Goal: Task Accomplishment & Management: Manage account settings

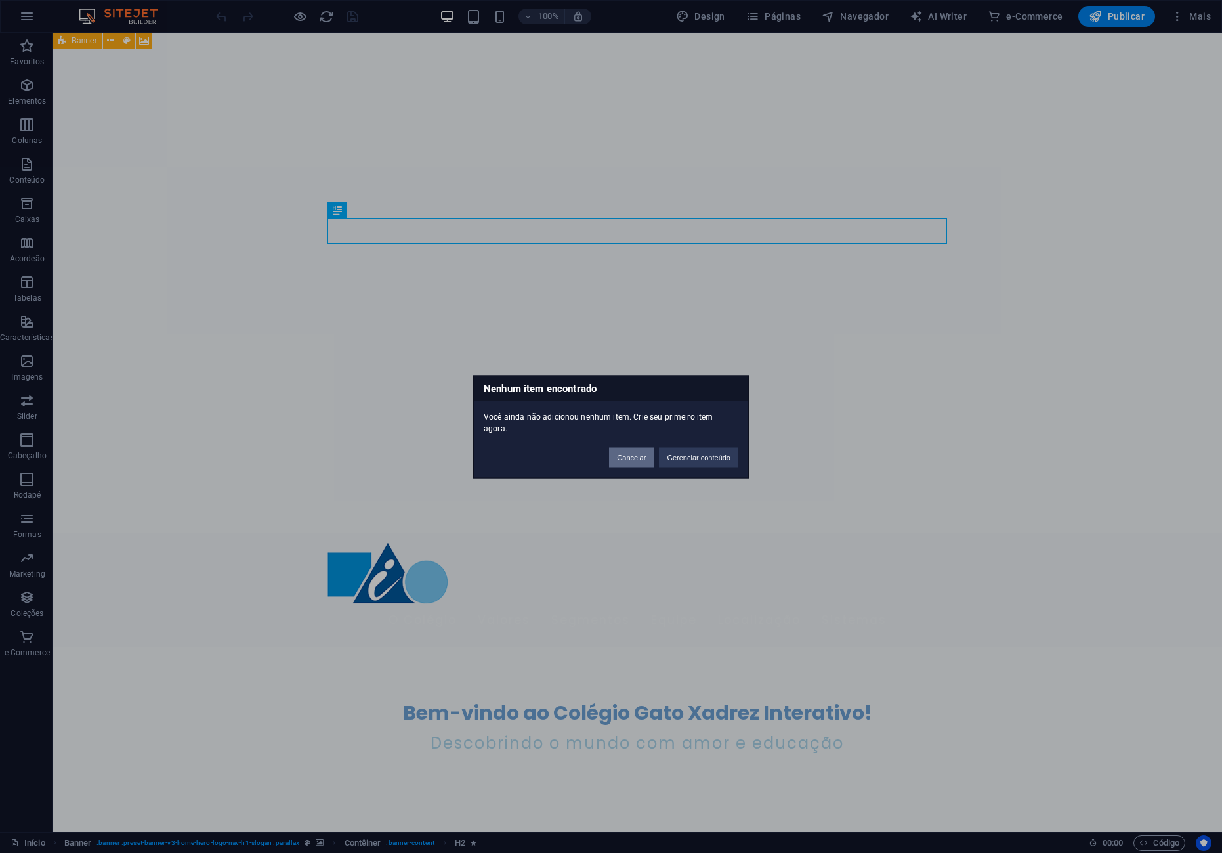
click at [624, 452] on button "Cancelar" at bounding box center [631, 457] width 45 height 20
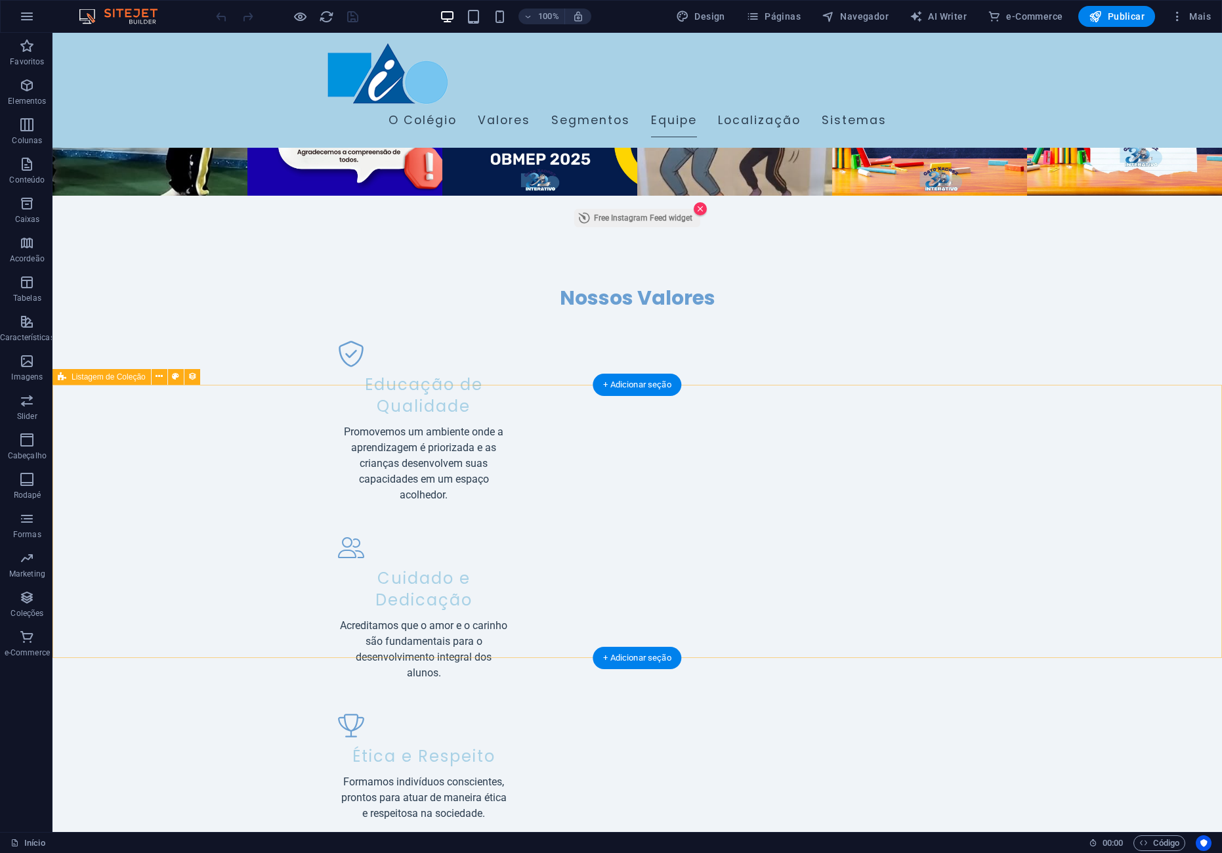
scroll to position [1708, 0]
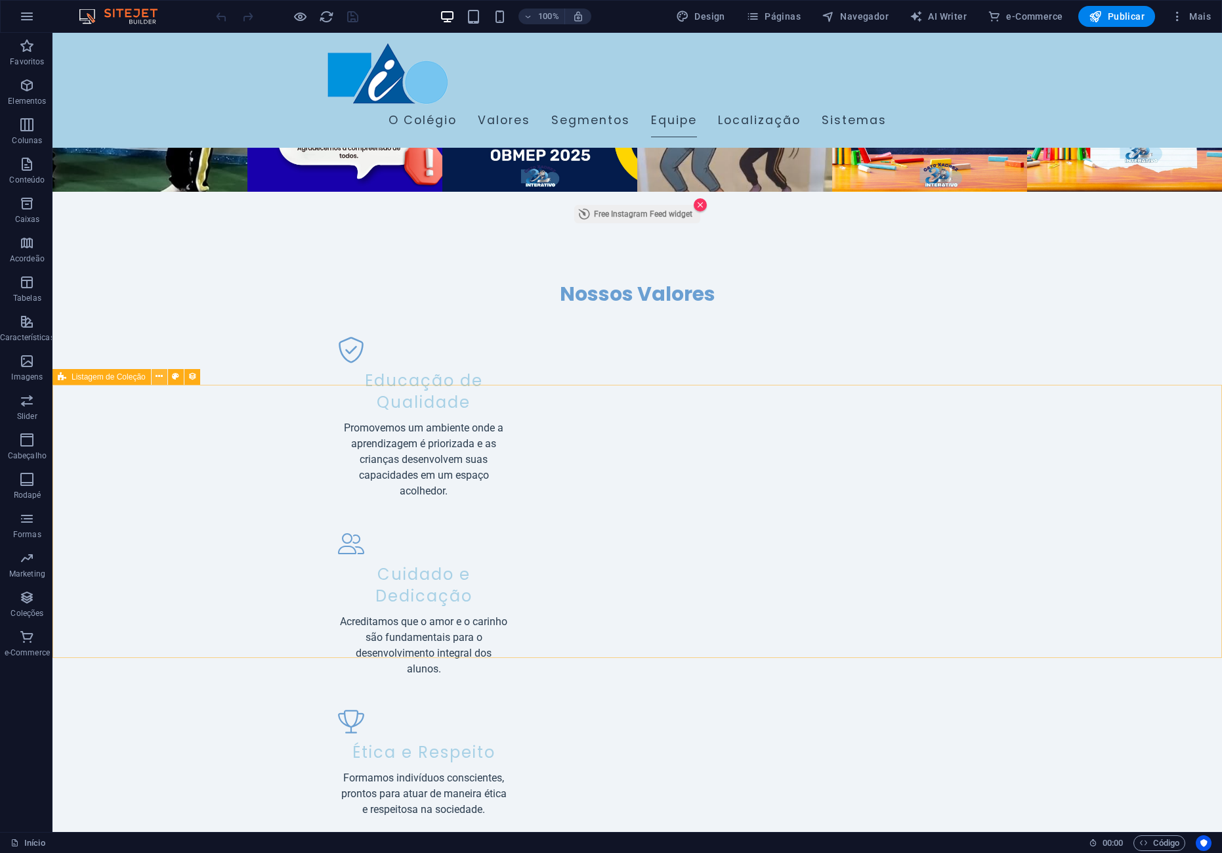
click at [163, 377] on icon at bounding box center [159, 377] width 7 height 14
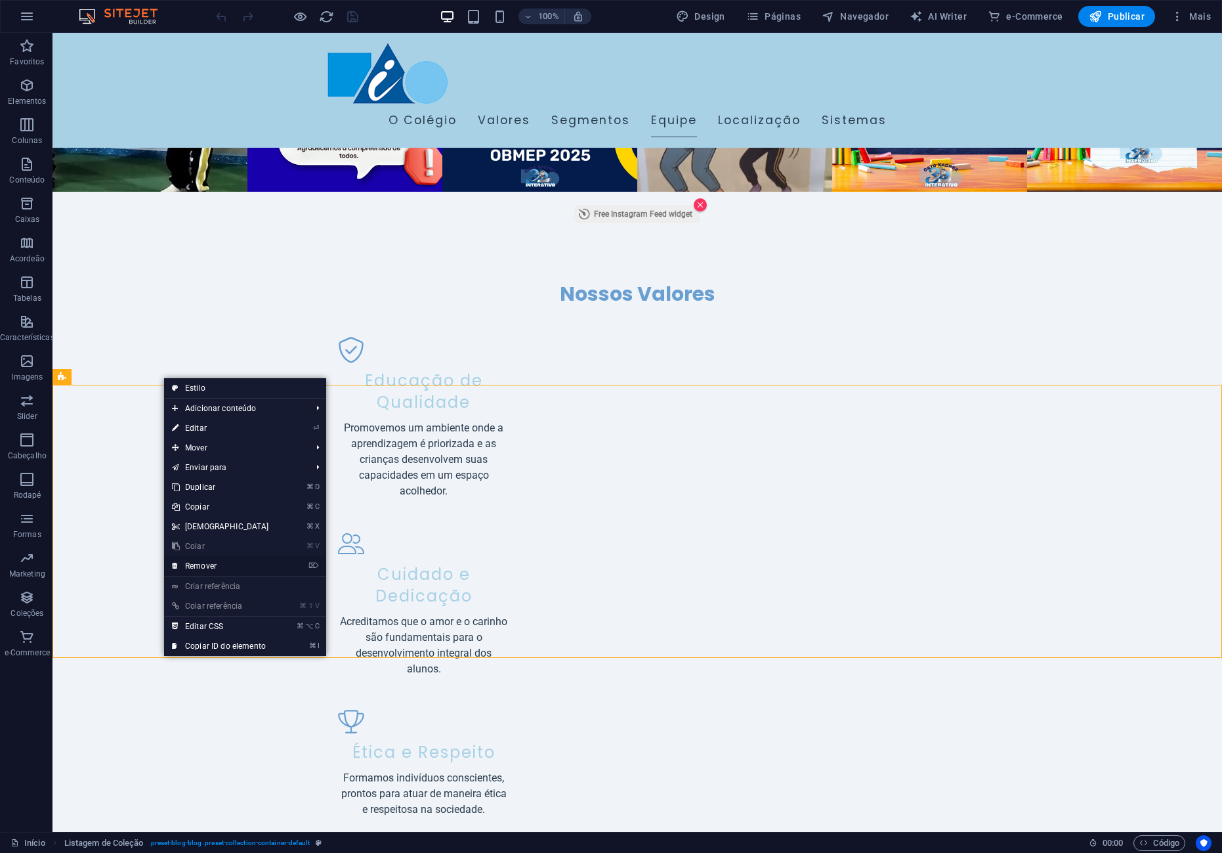
click at [212, 560] on link "⌦ Remover" at bounding box center [220, 566] width 113 height 20
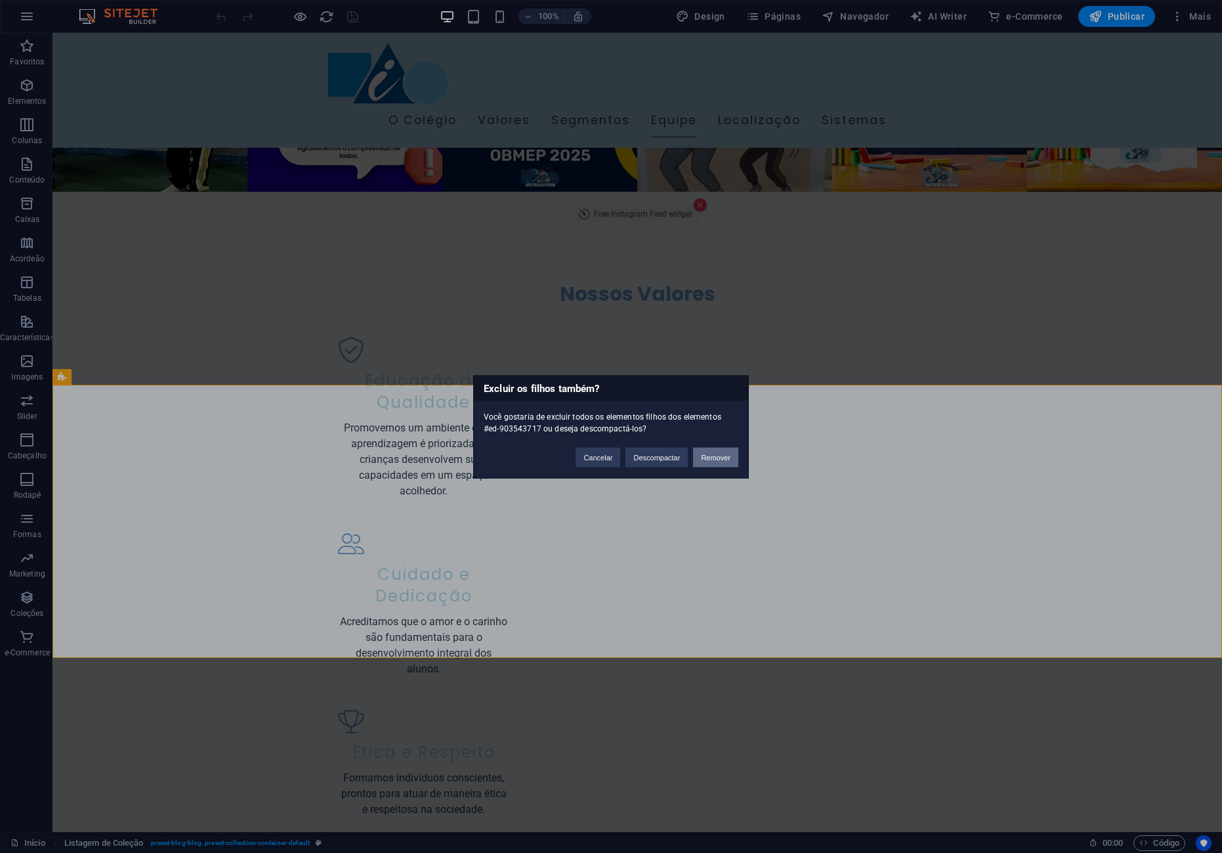
click at [717, 460] on button "Remover" at bounding box center [715, 457] width 45 height 20
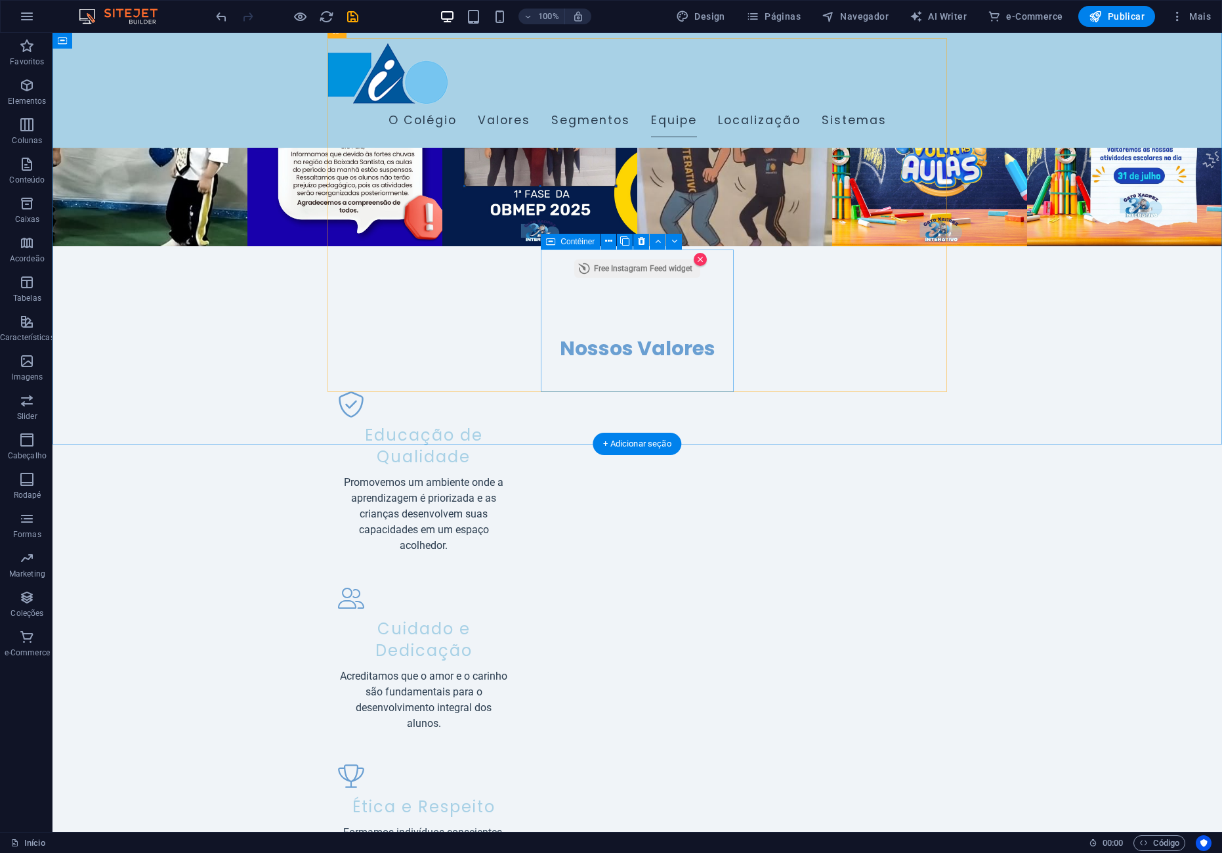
scroll to position [1653, 0]
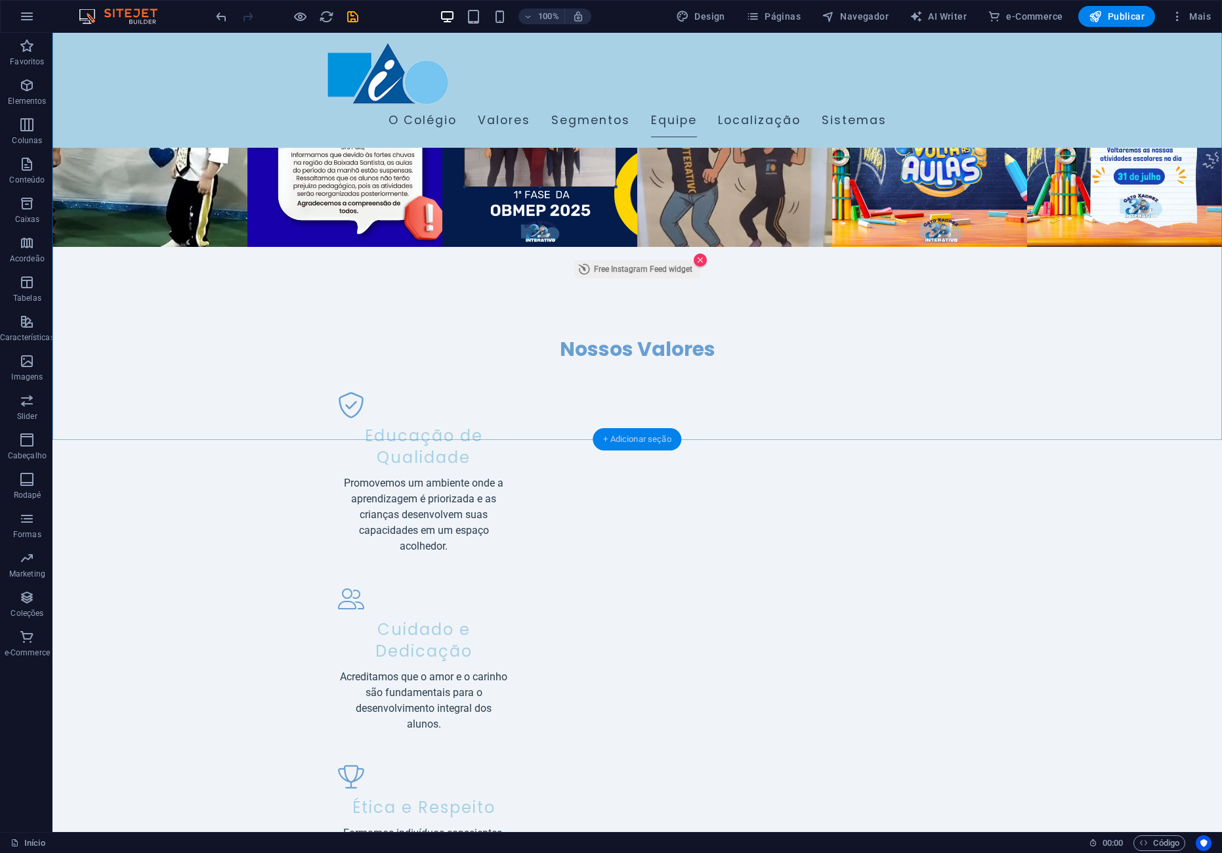
click at [643, 442] on div "+ Adicionar seção" at bounding box center [637, 439] width 89 height 22
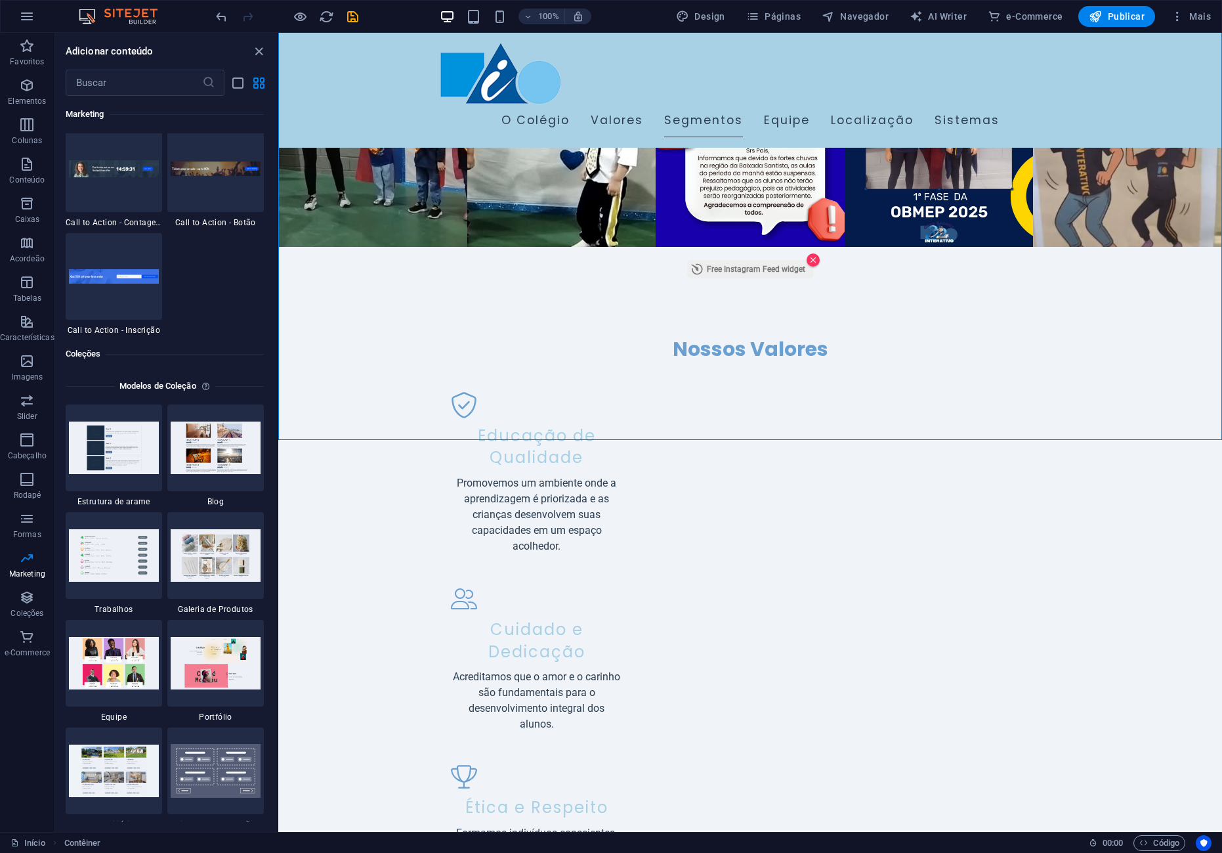
scroll to position [11763, 0]
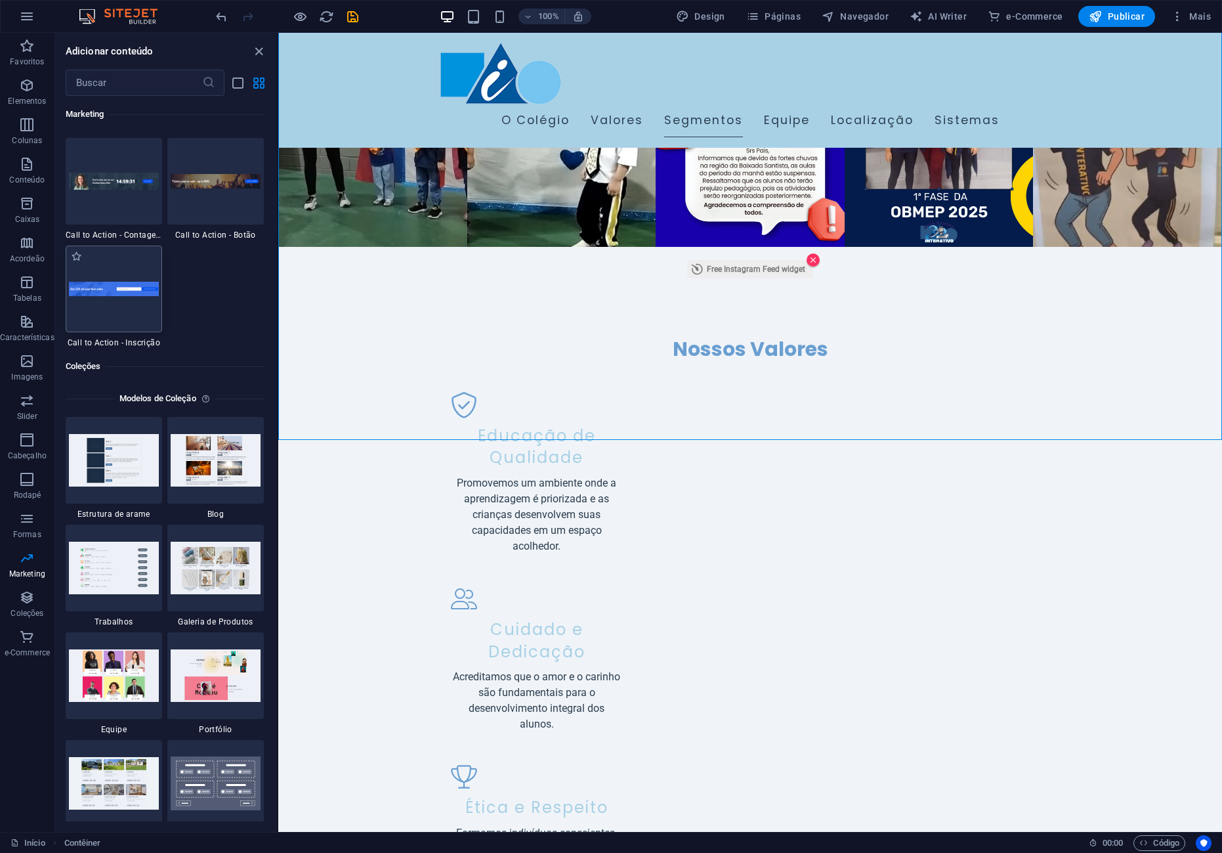
click at [125, 332] on div at bounding box center [114, 288] width 96 height 87
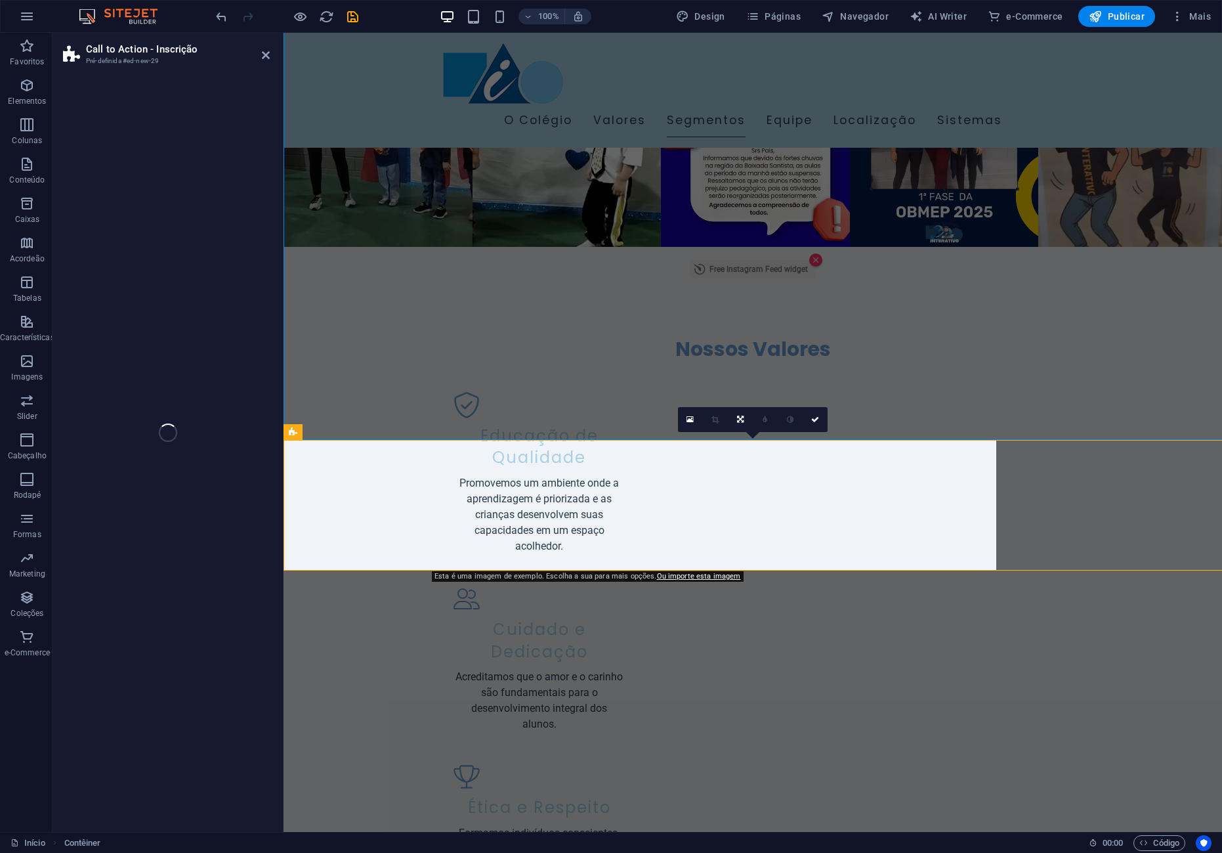
select select "rem"
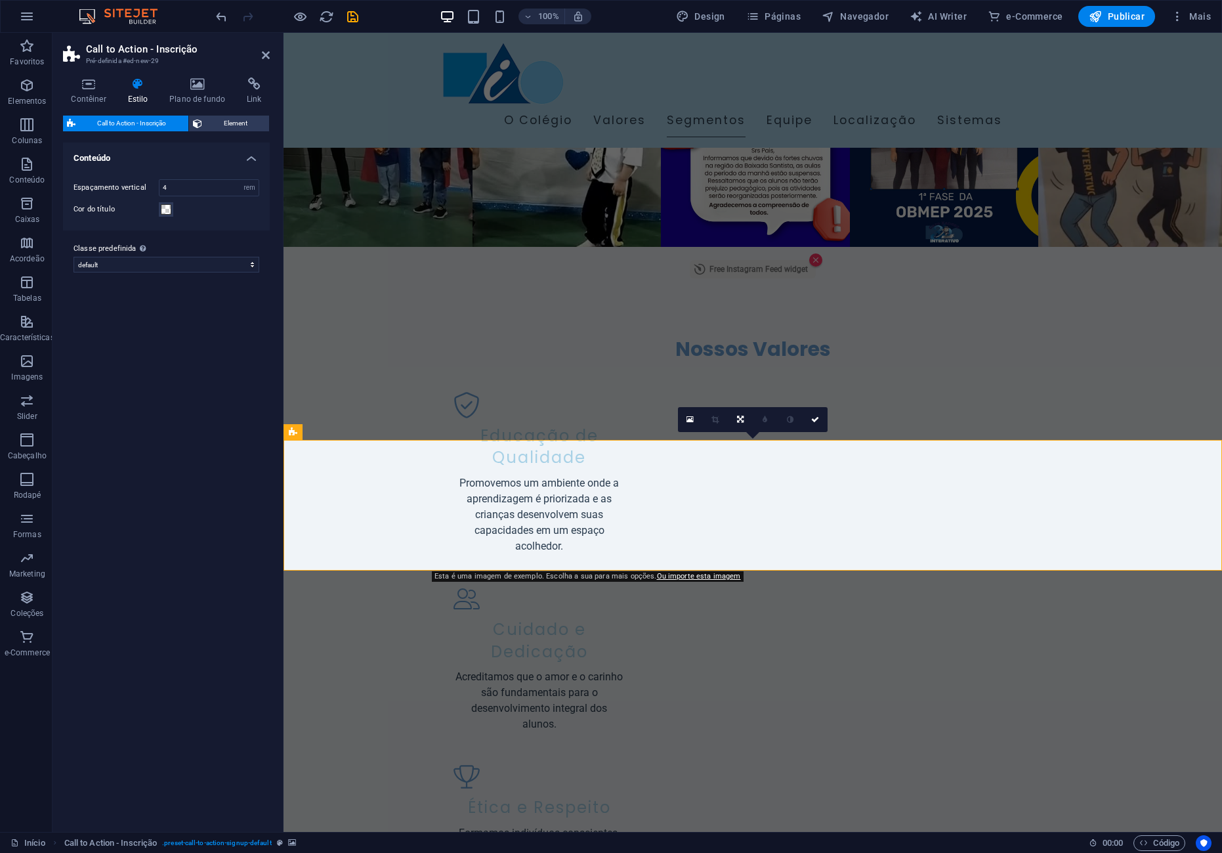
scroll to position [1639, 0]
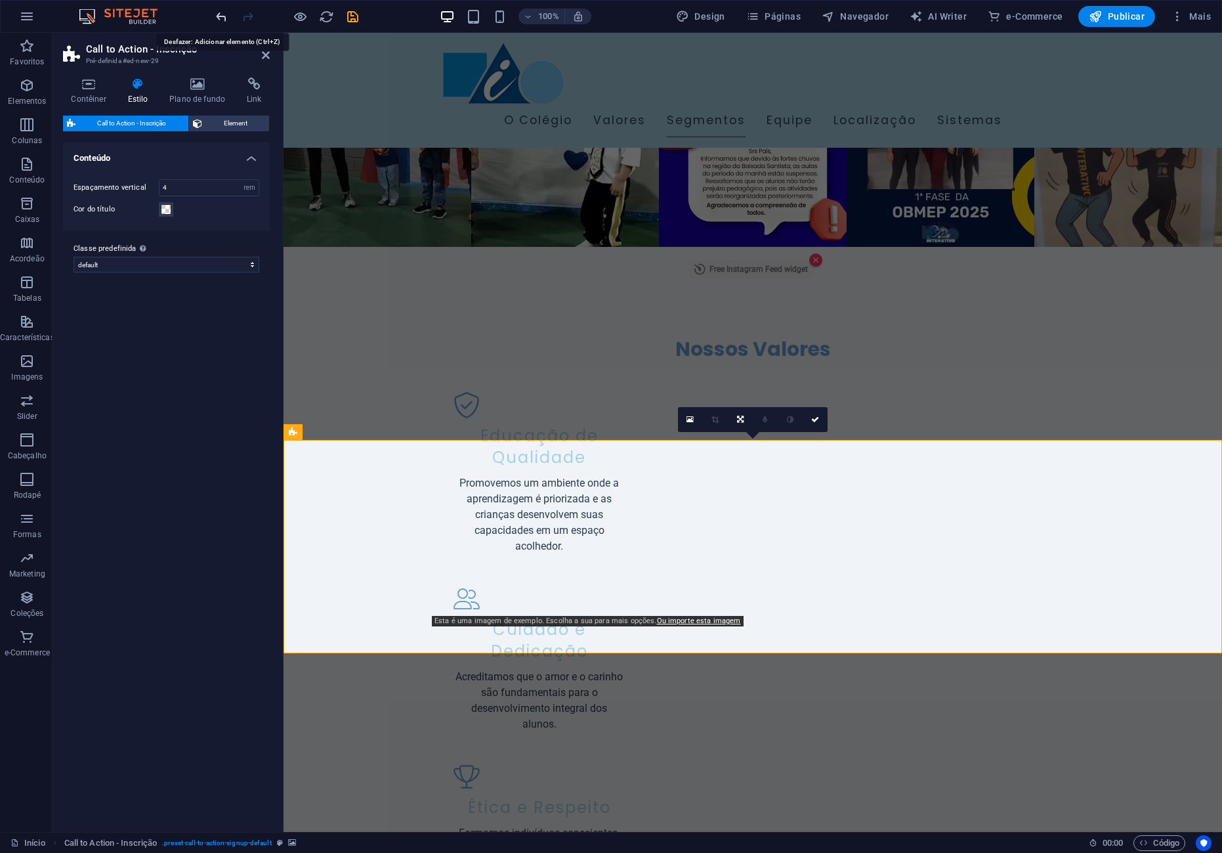
click at [219, 13] on icon "undo" at bounding box center [221, 16] width 15 height 15
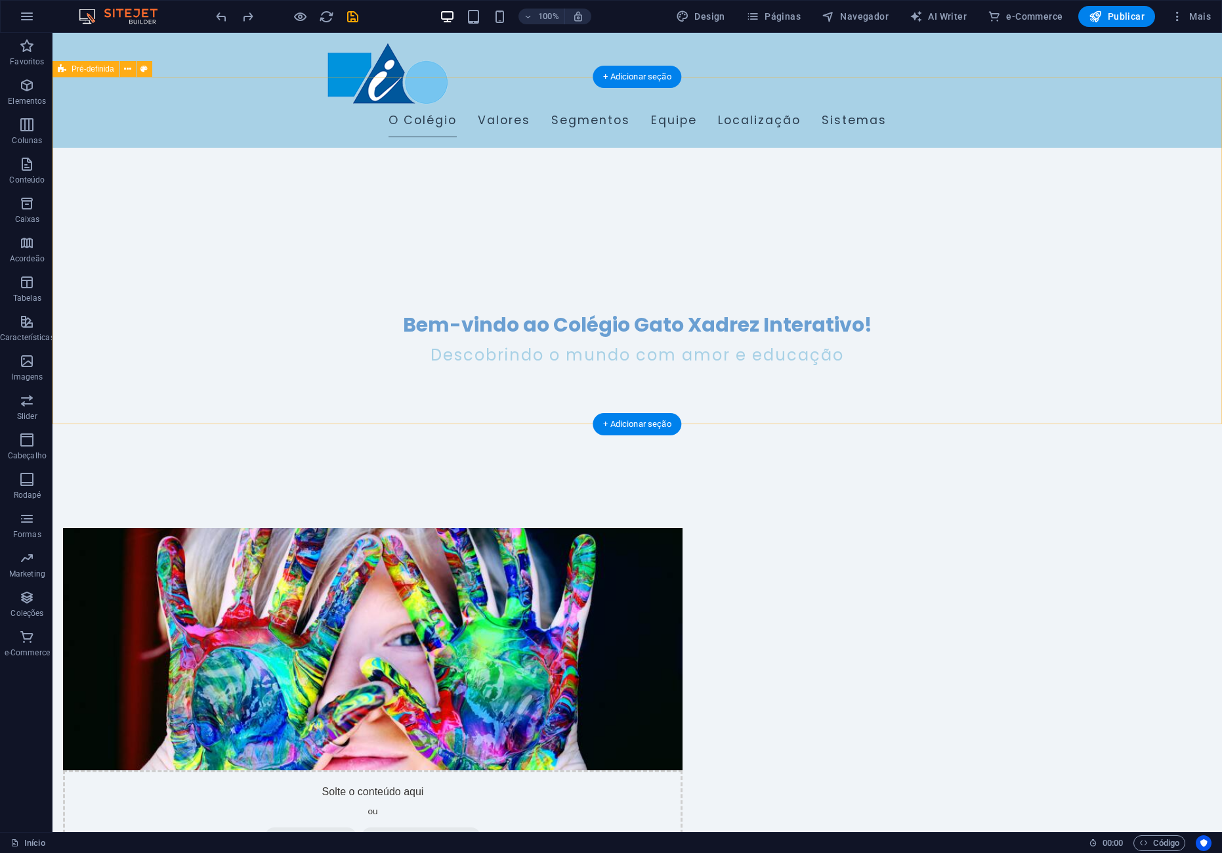
scroll to position [0, 0]
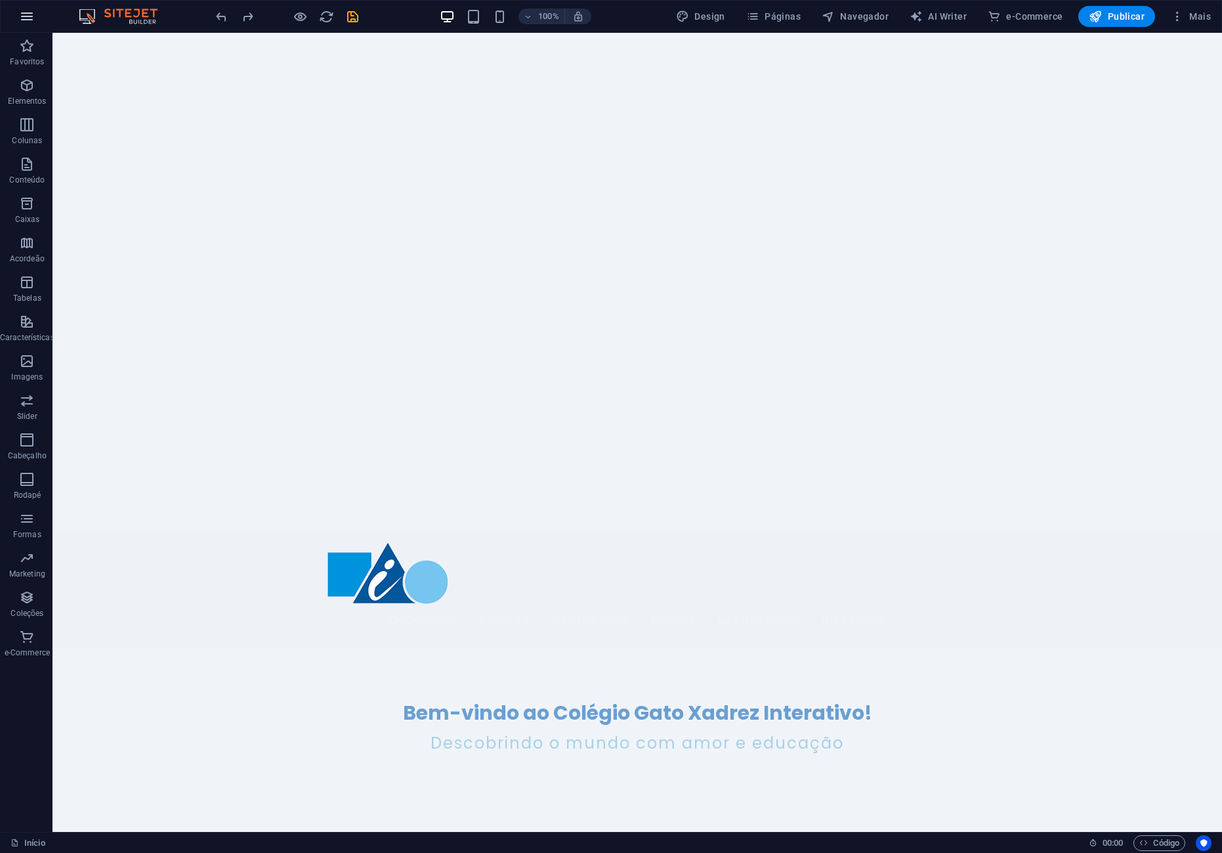
click at [28, 14] on icon "button" at bounding box center [27, 17] width 16 height 16
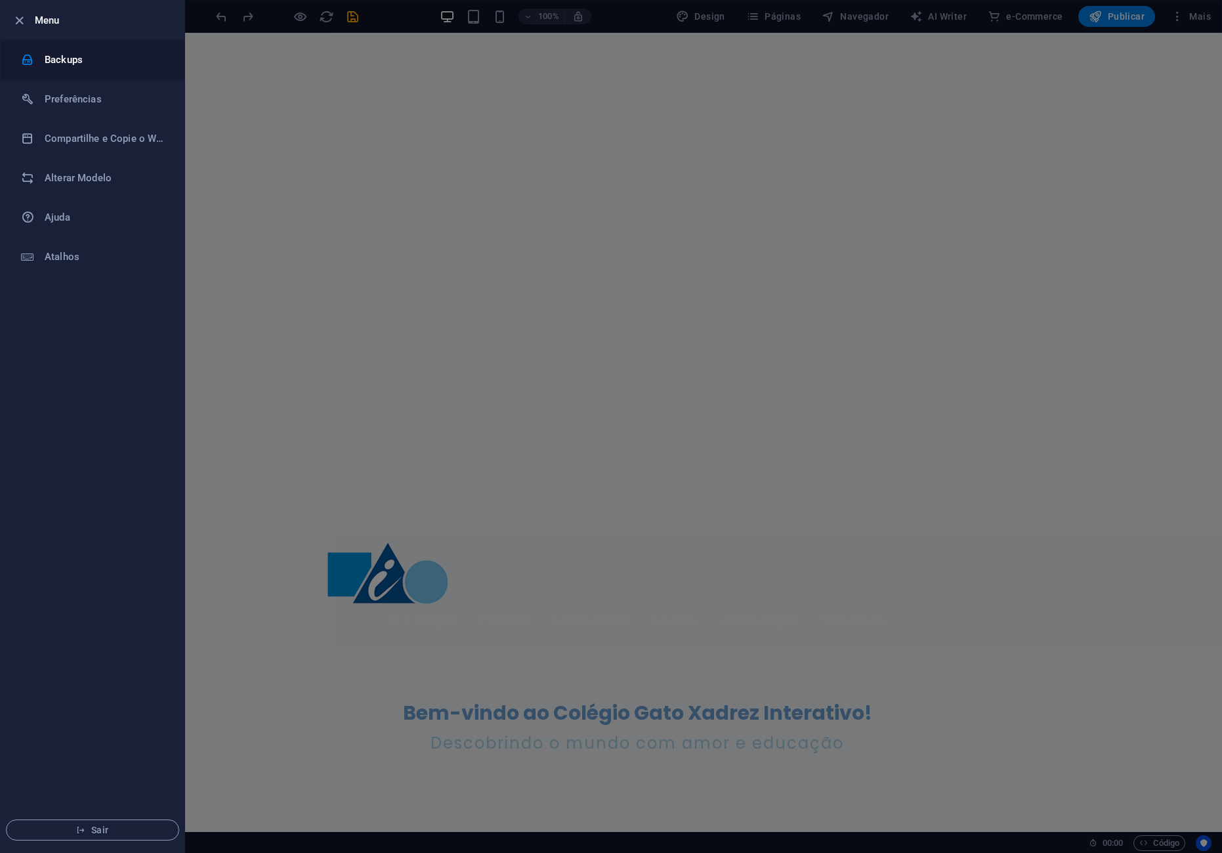
click at [60, 53] on h6 "Backups" at bounding box center [105, 60] width 121 height 16
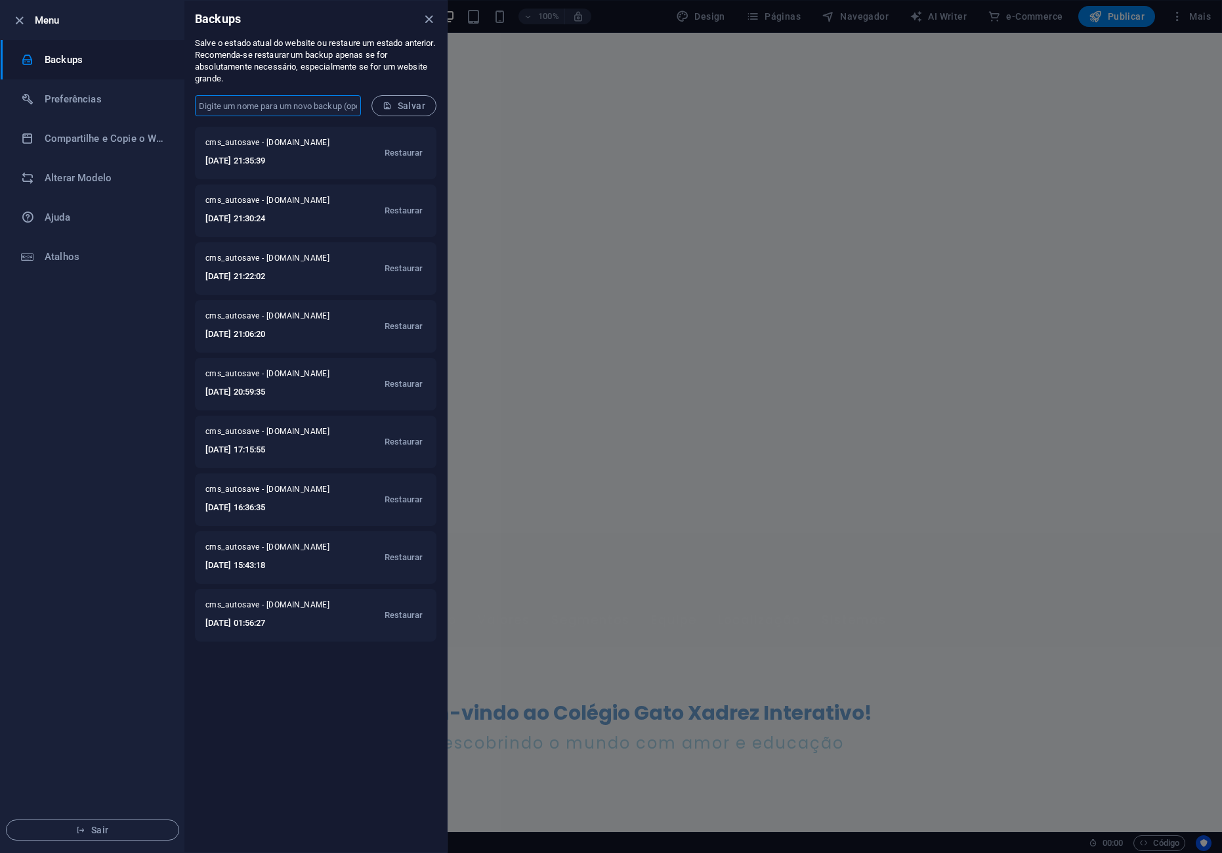
click at [256, 105] on input "text" at bounding box center [278, 105] width 166 height 21
type input "ponto1"
click at [415, 101] on span "Salvar" at bounding box center [404, 105] width 43 height 11
click at [75, 99] on h6 "Preferências" at bounding box center [105, 99] width 121 height 16
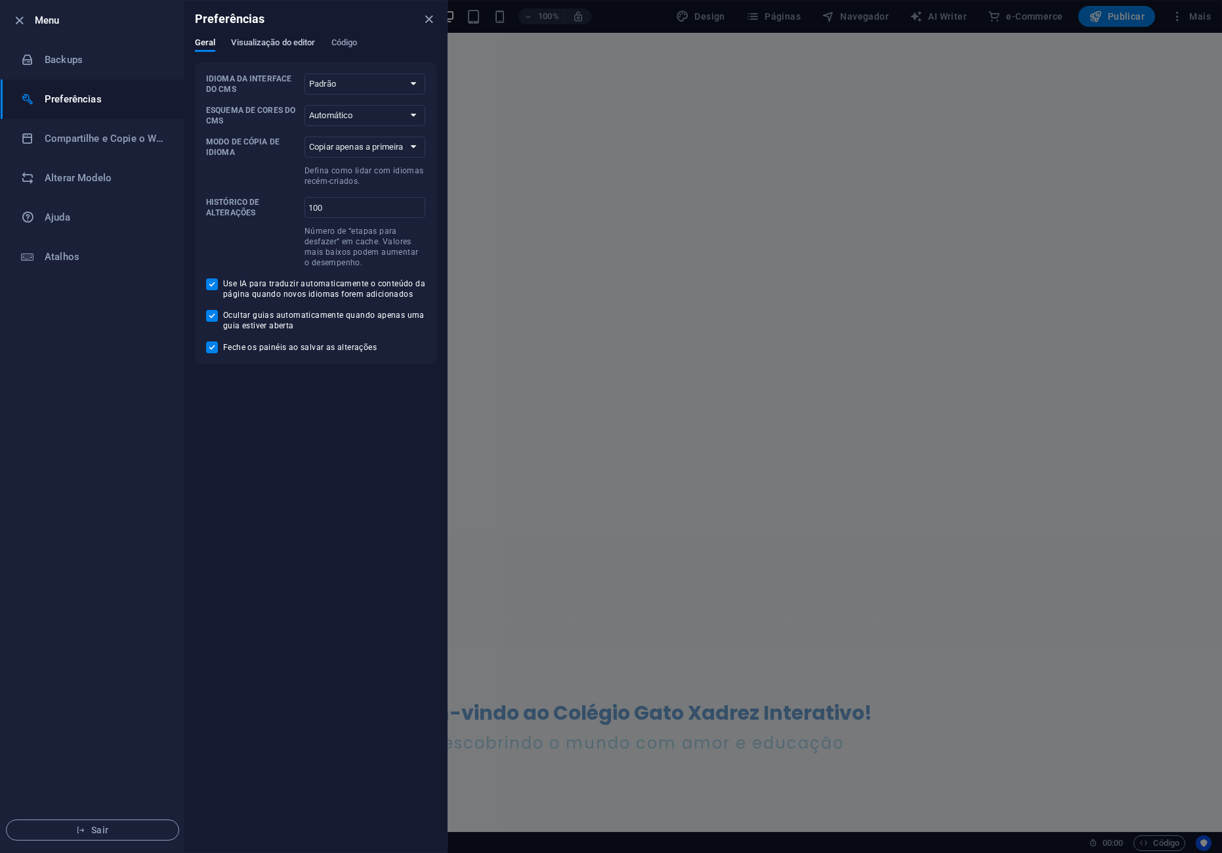
click at [259, 44] on span "Visualização do editor" at bounding box center [273, 44] width 84 height 18
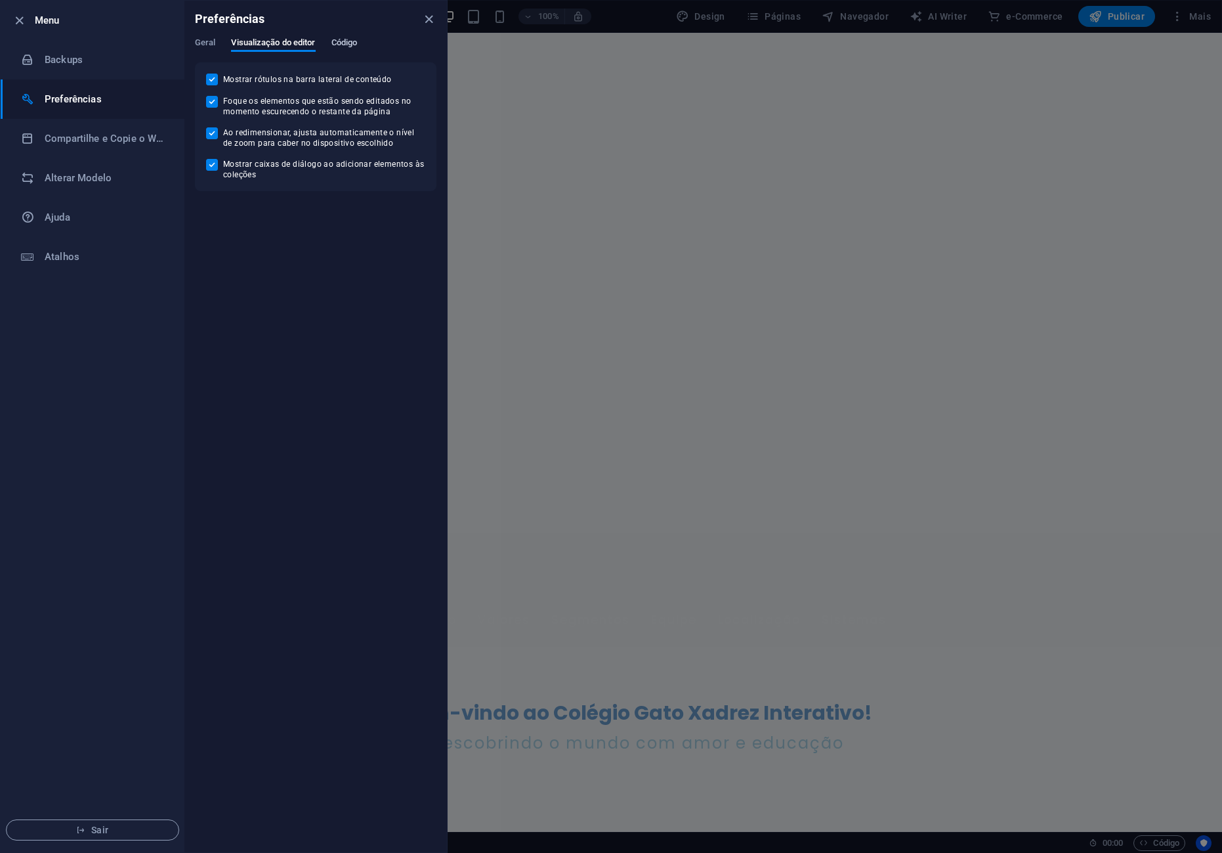
click at [347, 43] on span "Código" at bounding box center [344, 44] width 26 height 18
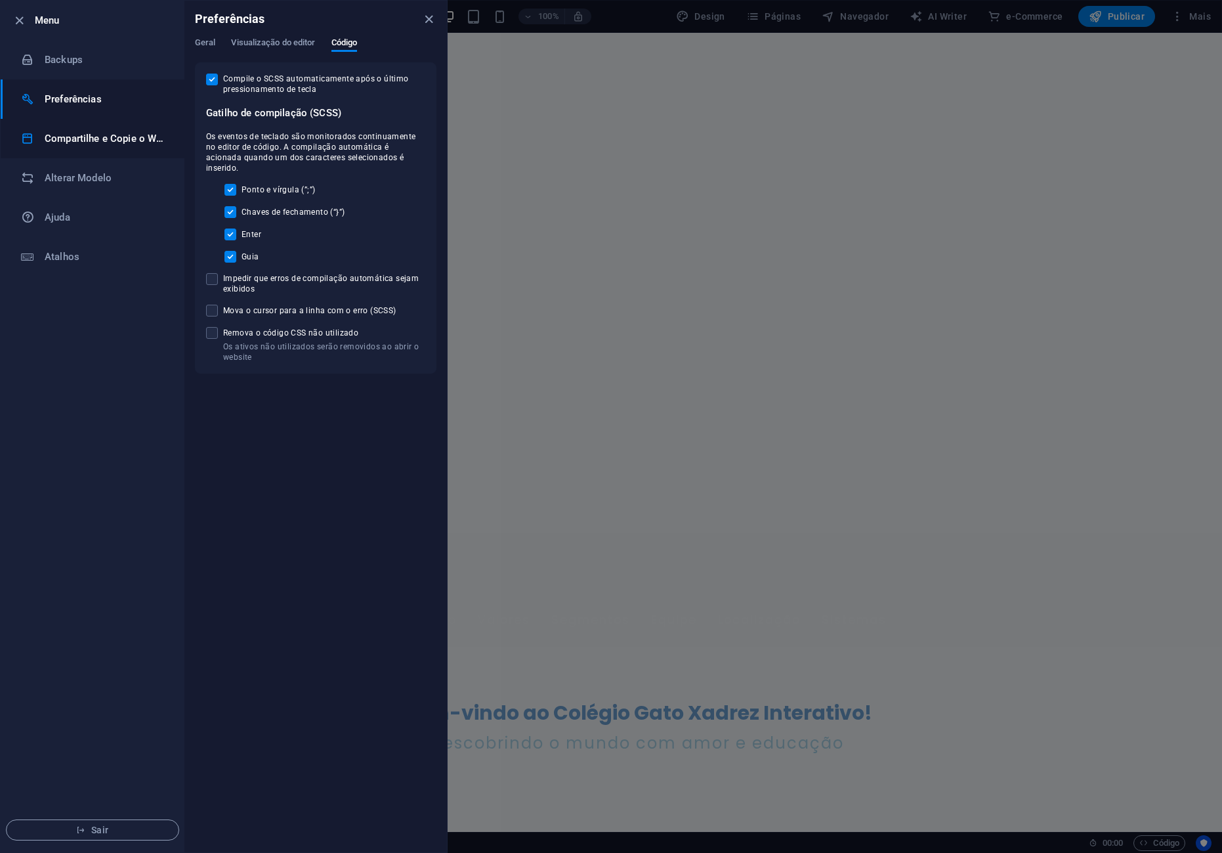
click at [104, 135] on h6 "Compartilhe e Copie o Website" at bounding box center [105, 139] width 121 height 16
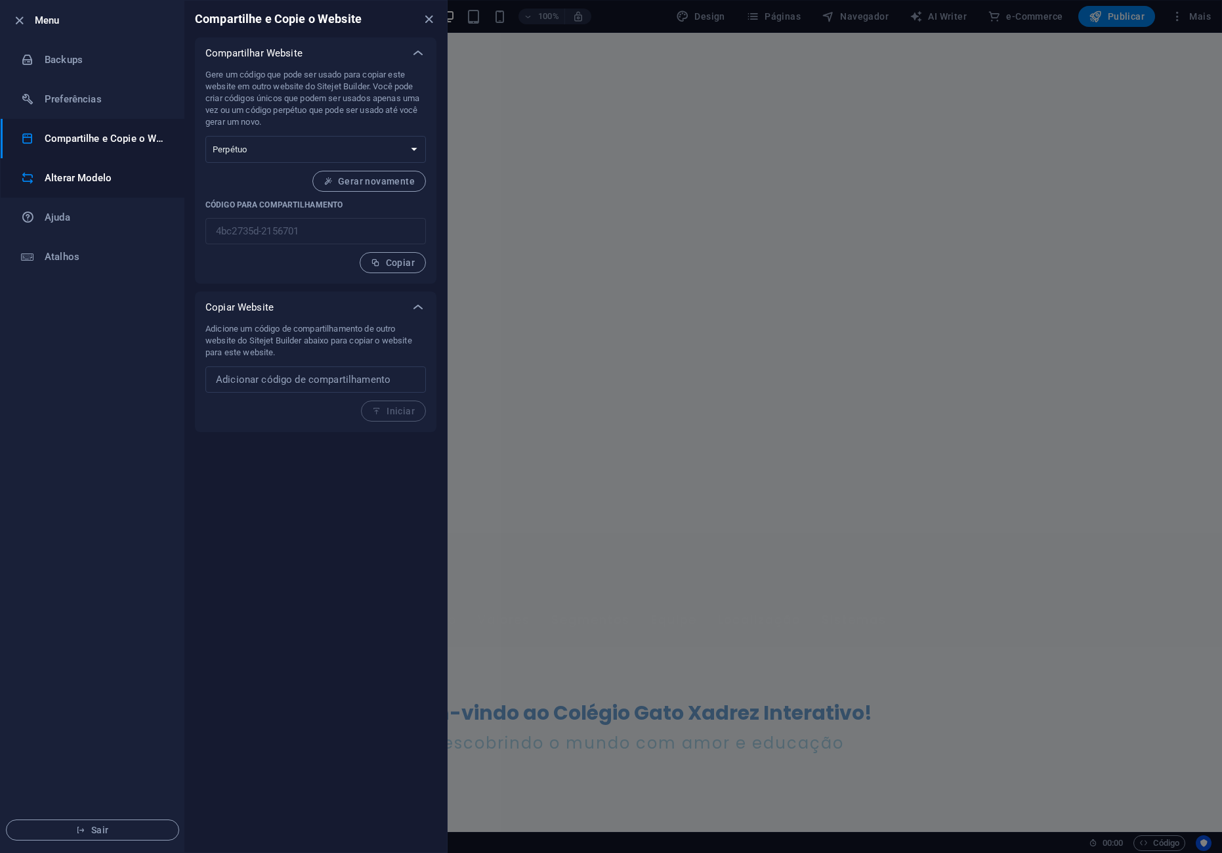
click at [106, 172] on h6 "Alterar Modelo" at bounding box center [105, 178] width 121 height 16
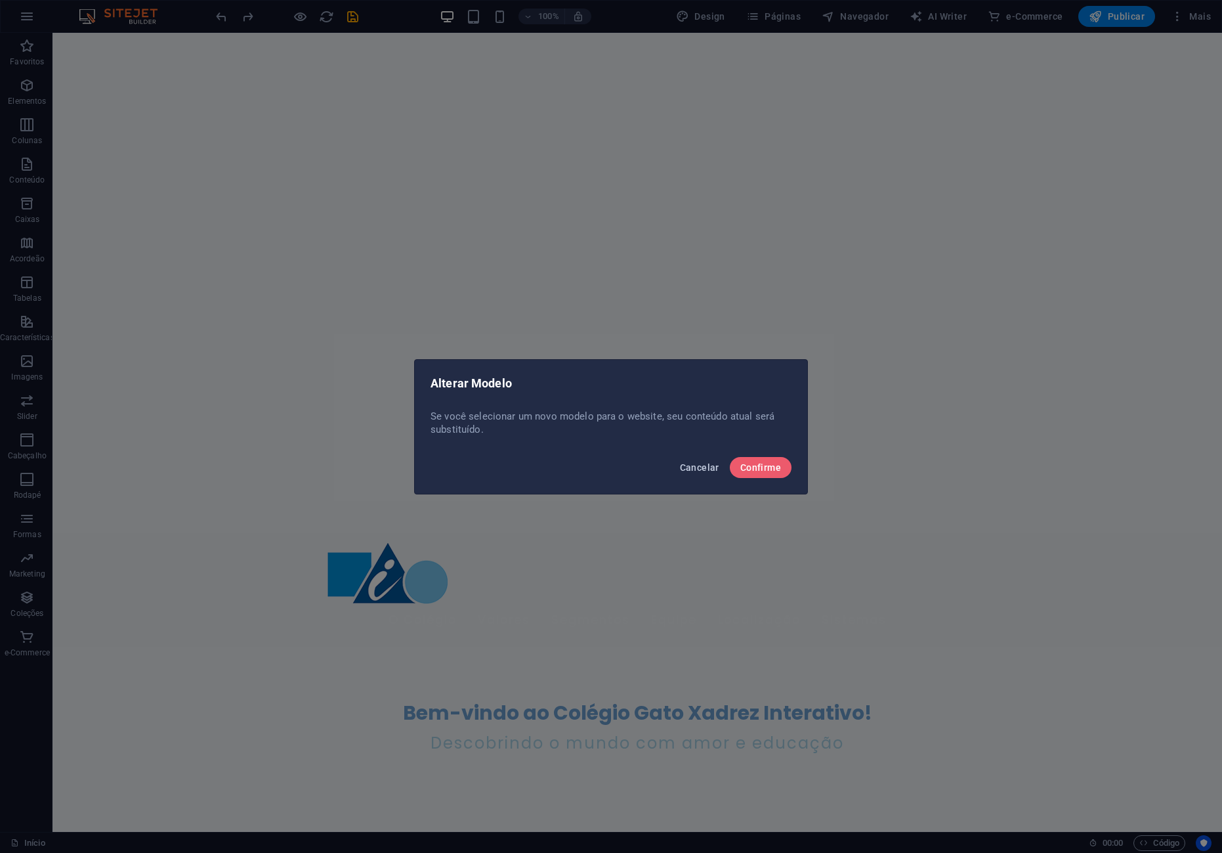
click at [690, 470] on span "Cancelar" at bounding box center [699, 467] width 39 height 11
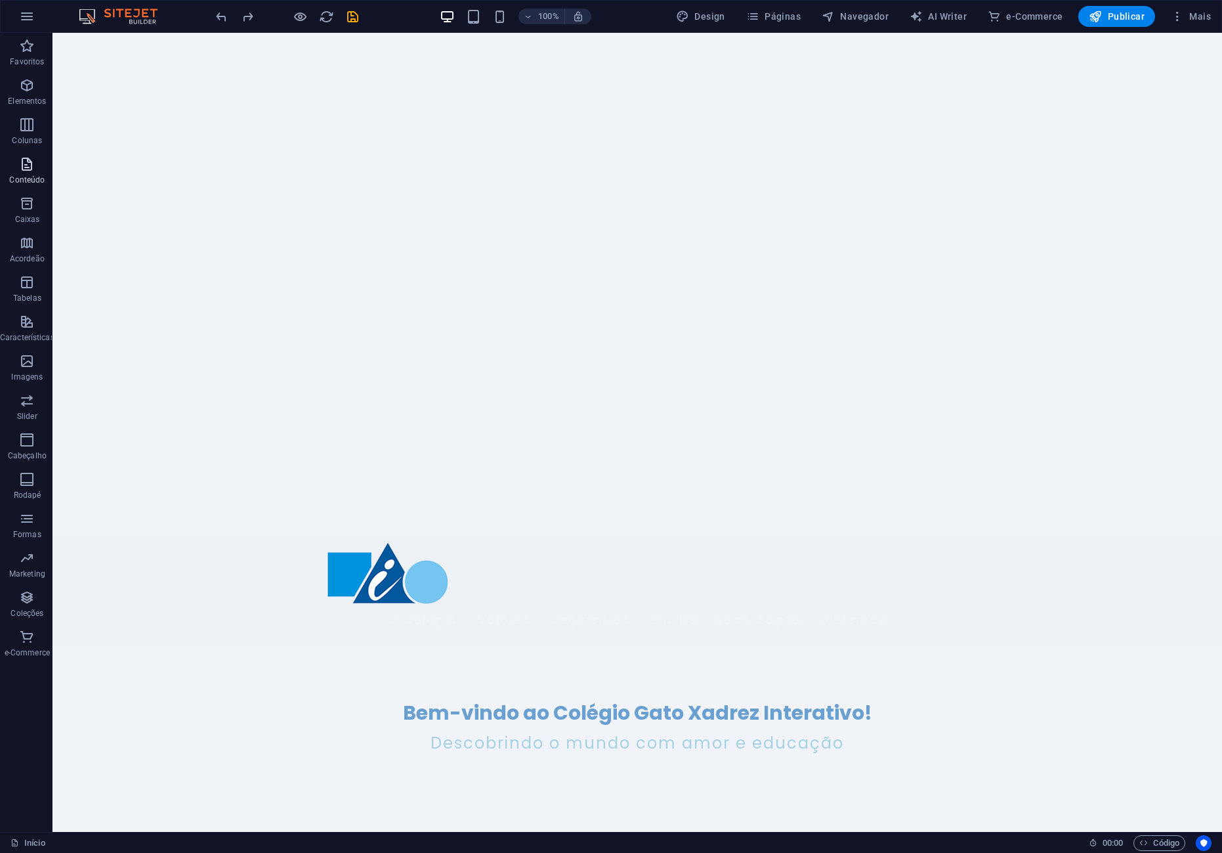
click at [25, 169] on icon "button" at bounding box center [27, 164] width 16 height 16
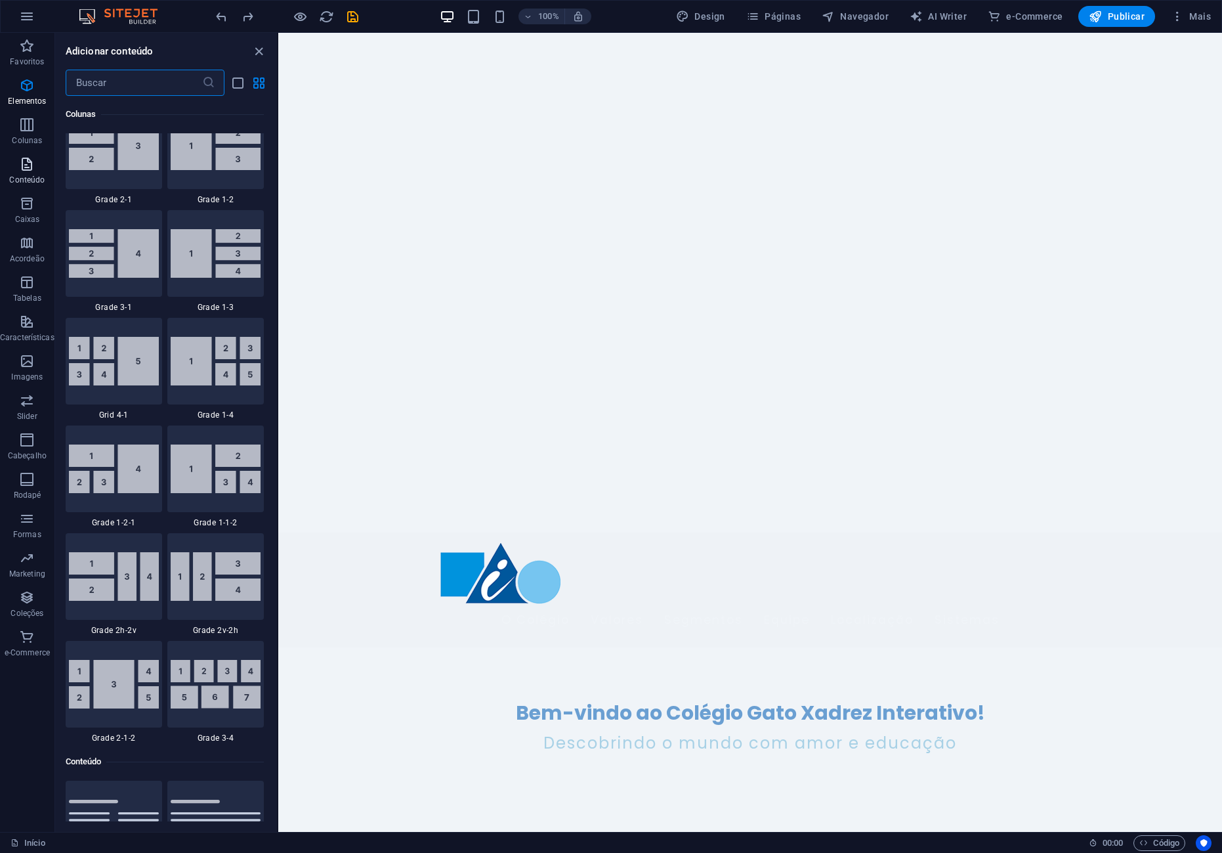
scroll to position [2296, 0]
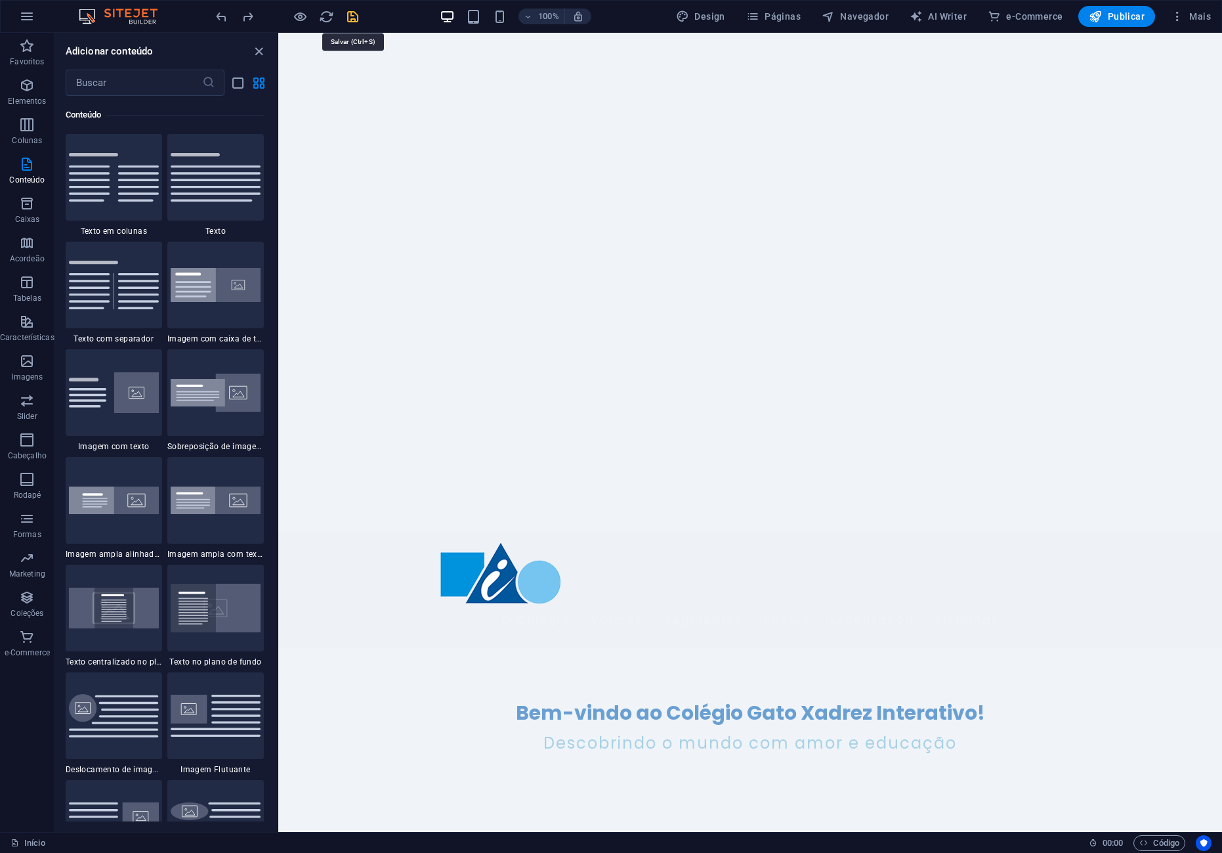
click at [351, 21] on icon "save" at bounding box center [352, 16] width 15 height 15
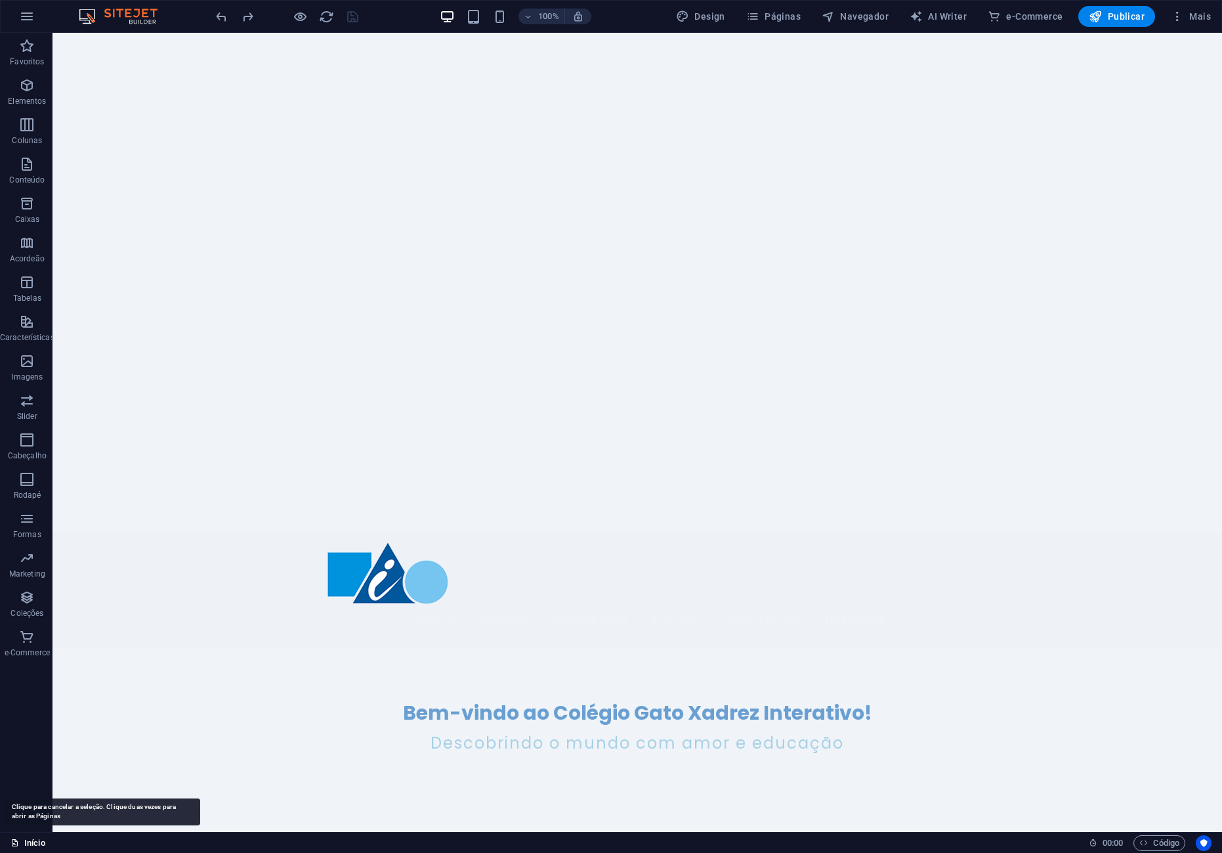
click at [31, 841] on link "Início" at bounding box center [28, 843] width 35 height 16
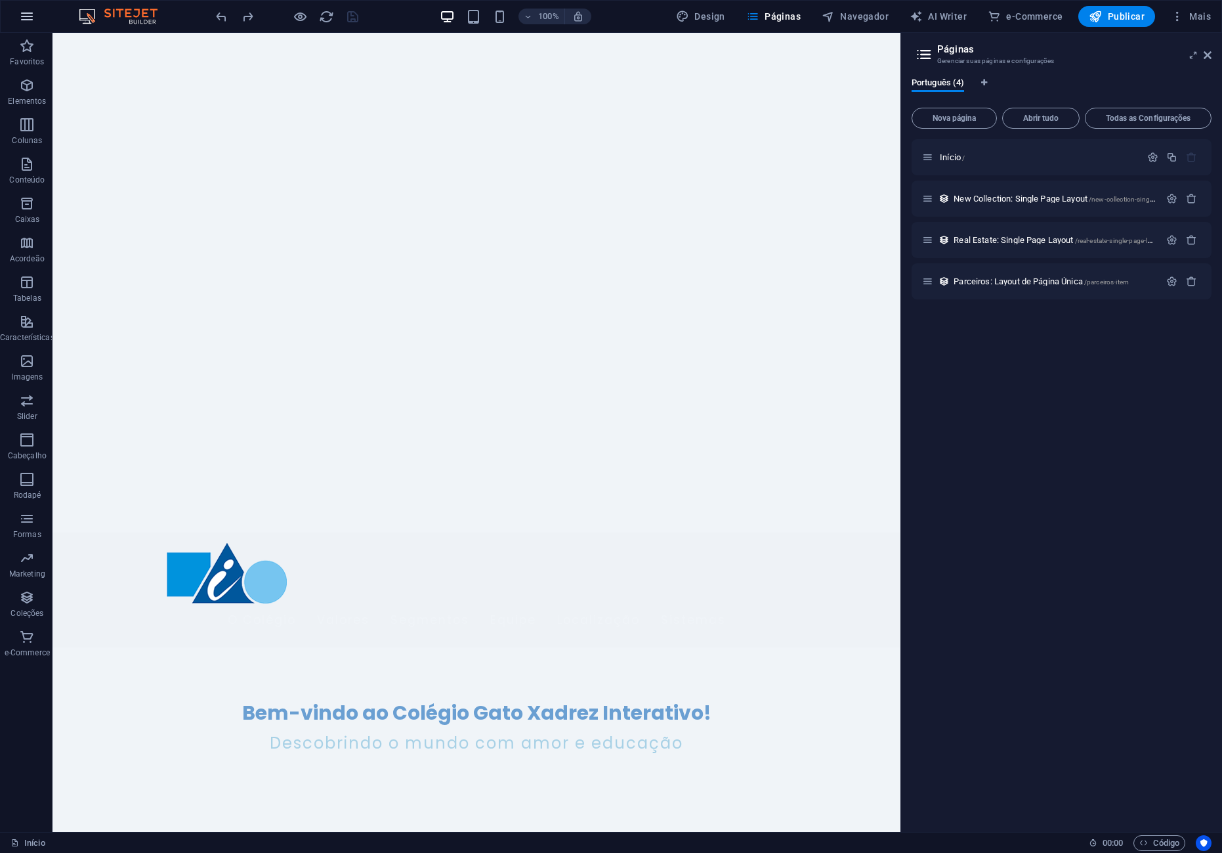
click at [30, 13] on icon "button" at bounding box center [27, 17] width 16 height 16
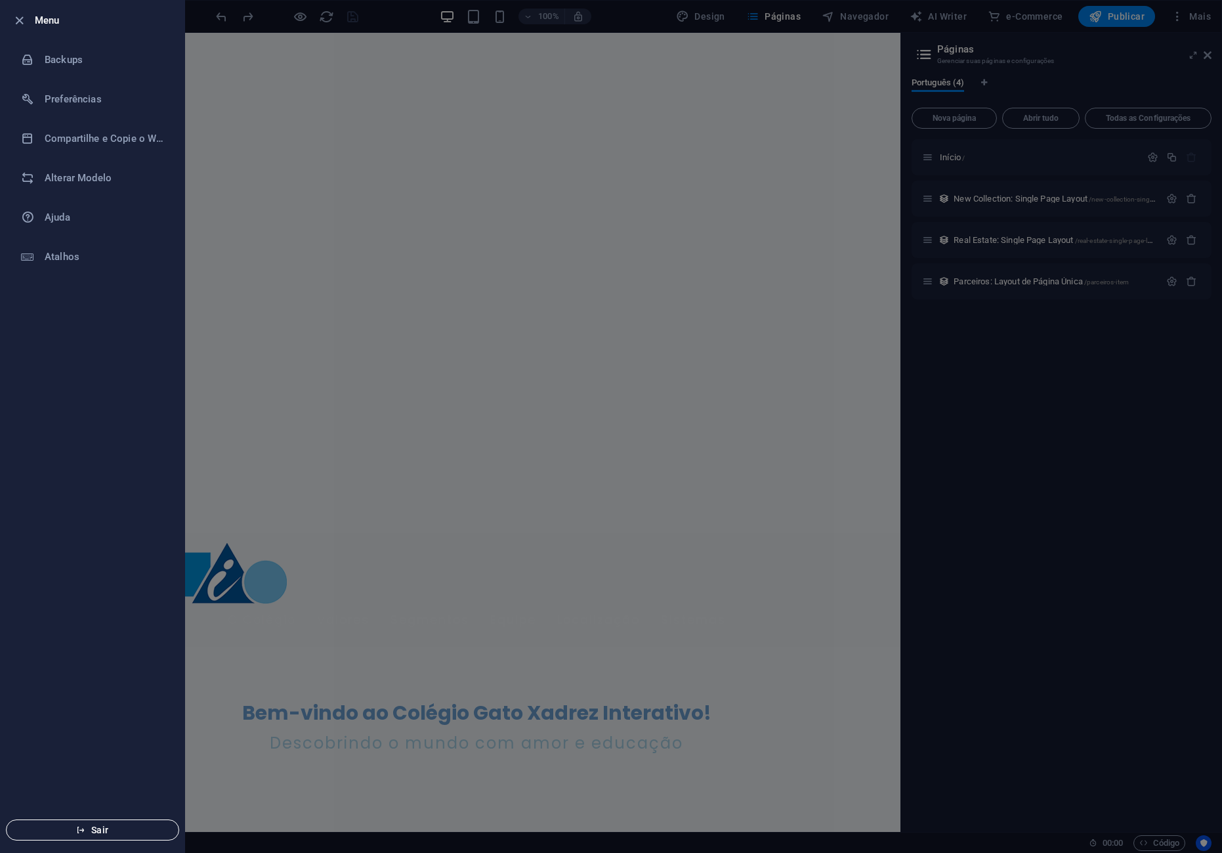
click at [80, 831] on icon "button" at bounding box center [80, 829] width 9 height 9
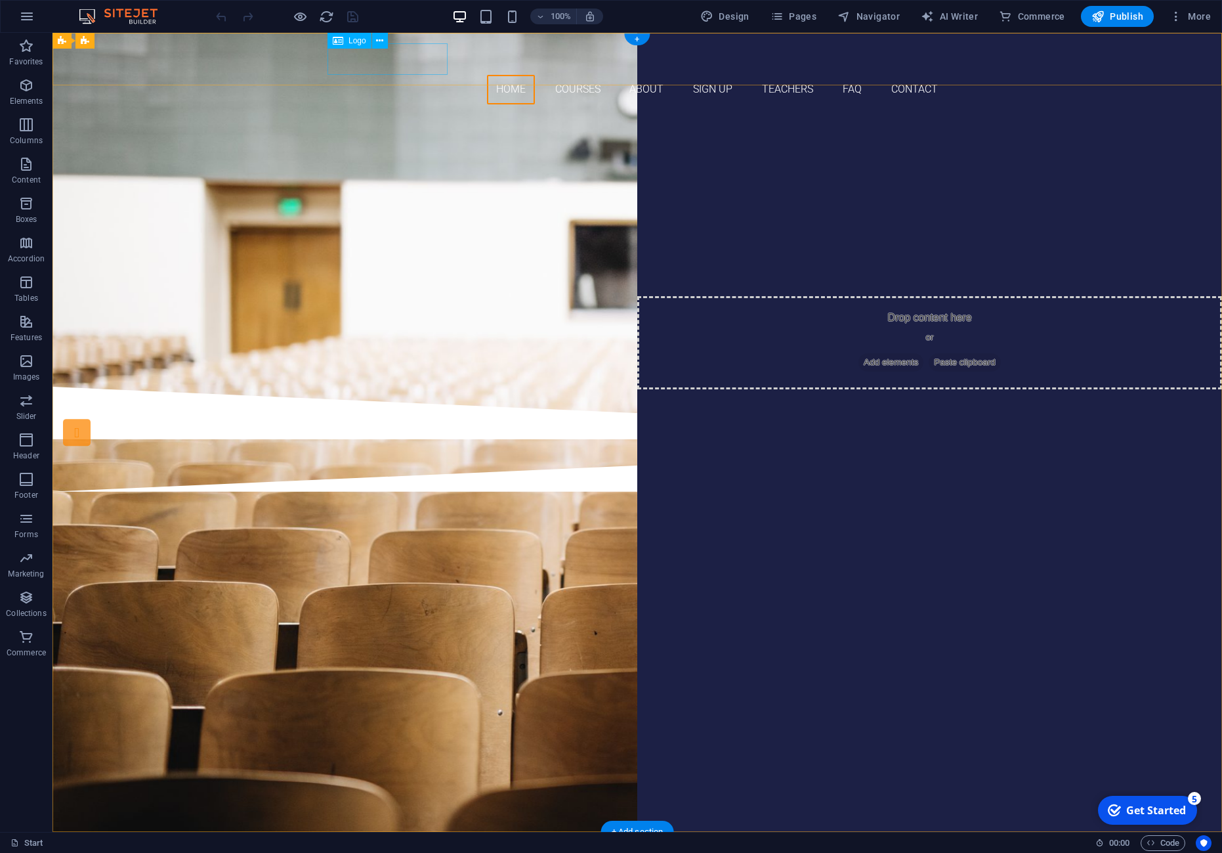
click at [396, 60] on div at bounding box center [638, 59] width 620 height 32
click at [358, 45] on span "Logo" at bounding box center [358, 41] width 18 height 8
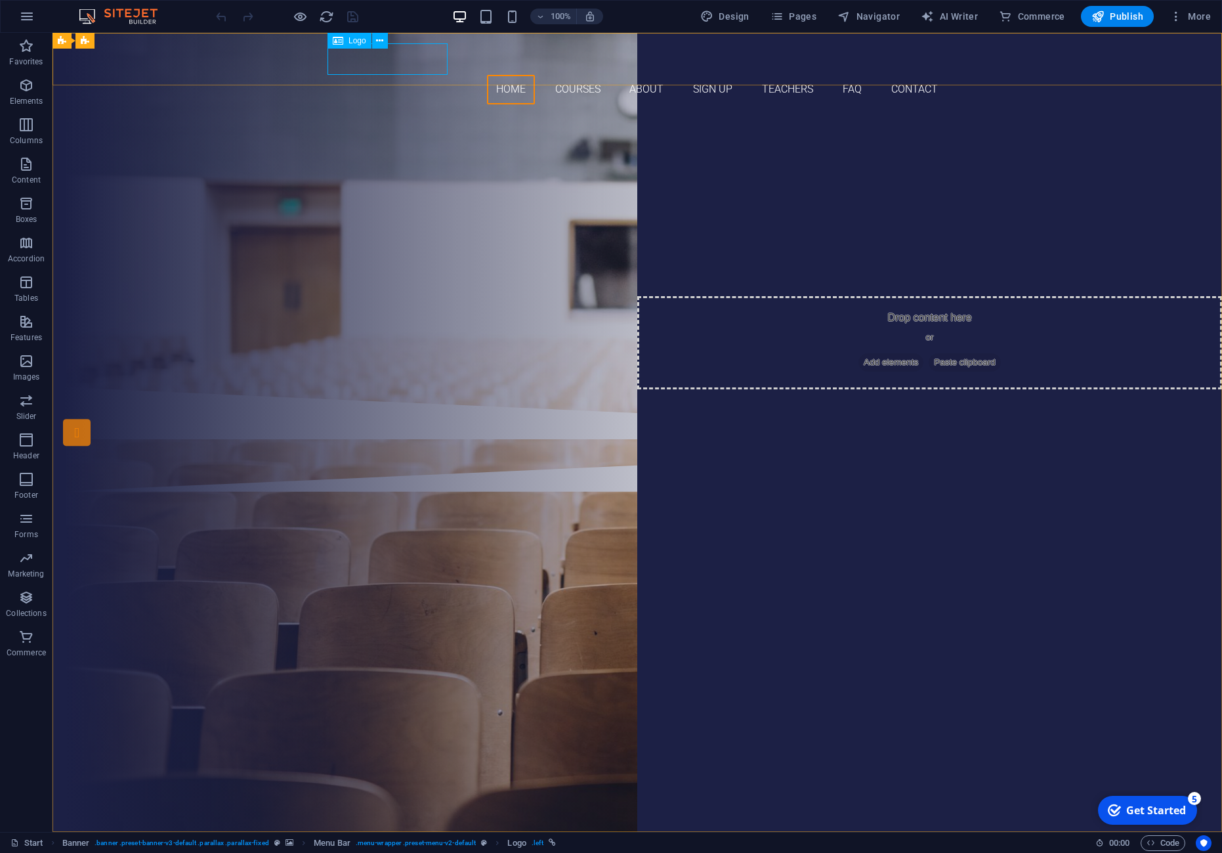
select select "px"
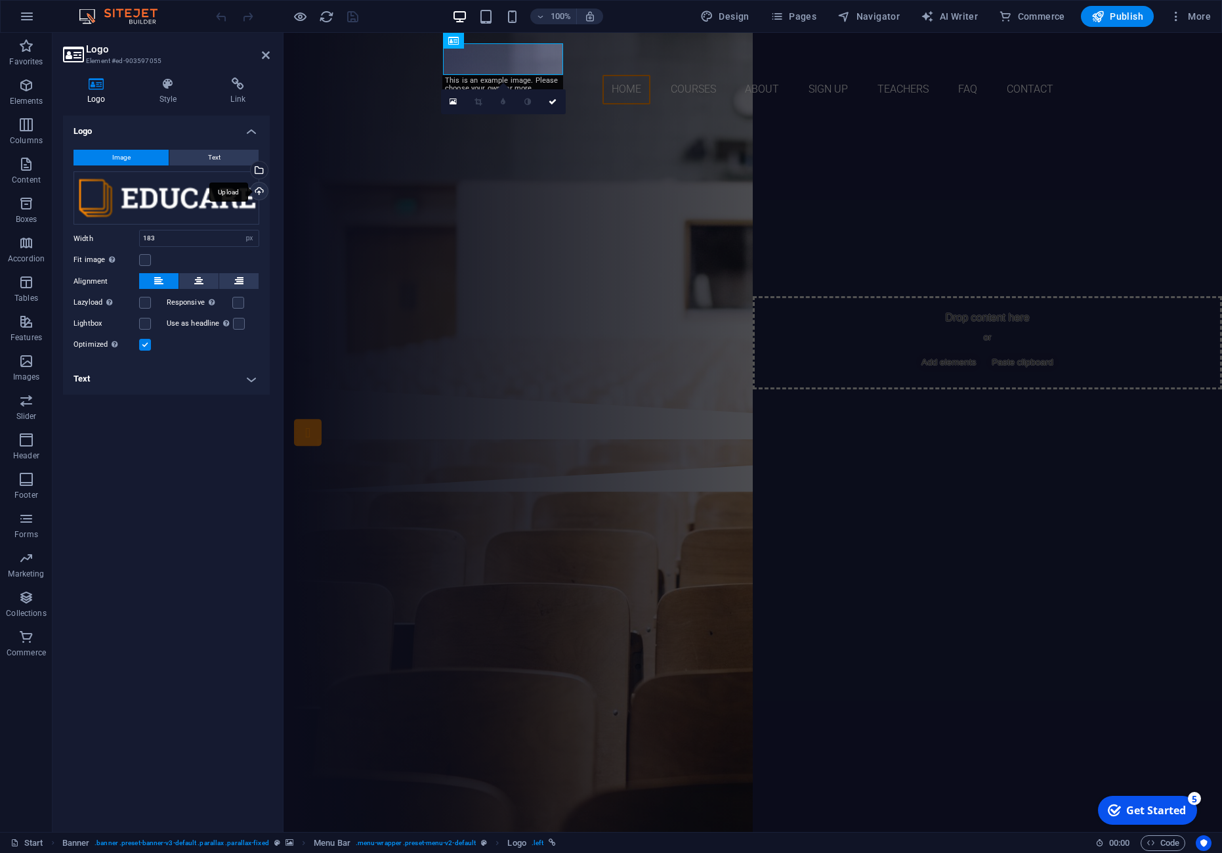
click at [263, 188] on div "Upload" at bounding box center [258, 192] width 20 height 20
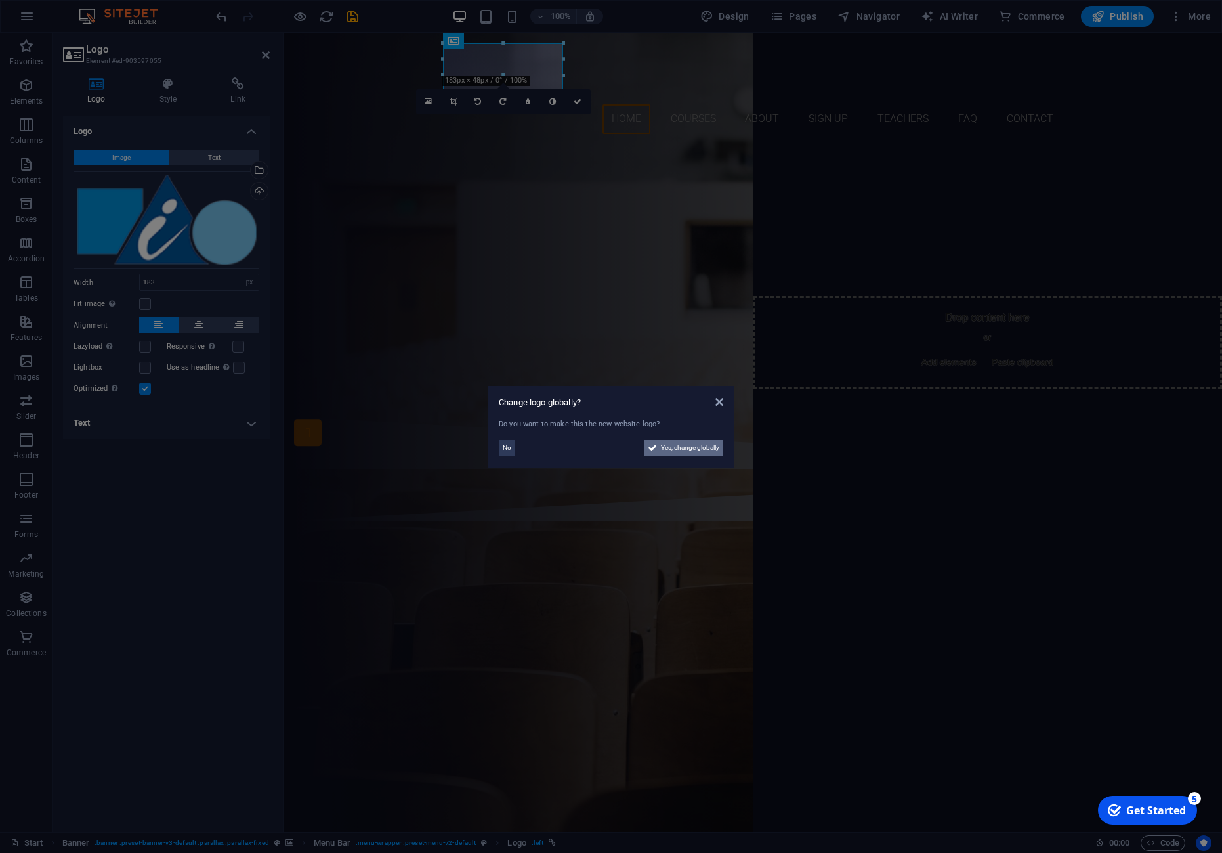
click at [677, 446] on span "Yes, change globally" at bounding box center [690, 448] width 58 height 16
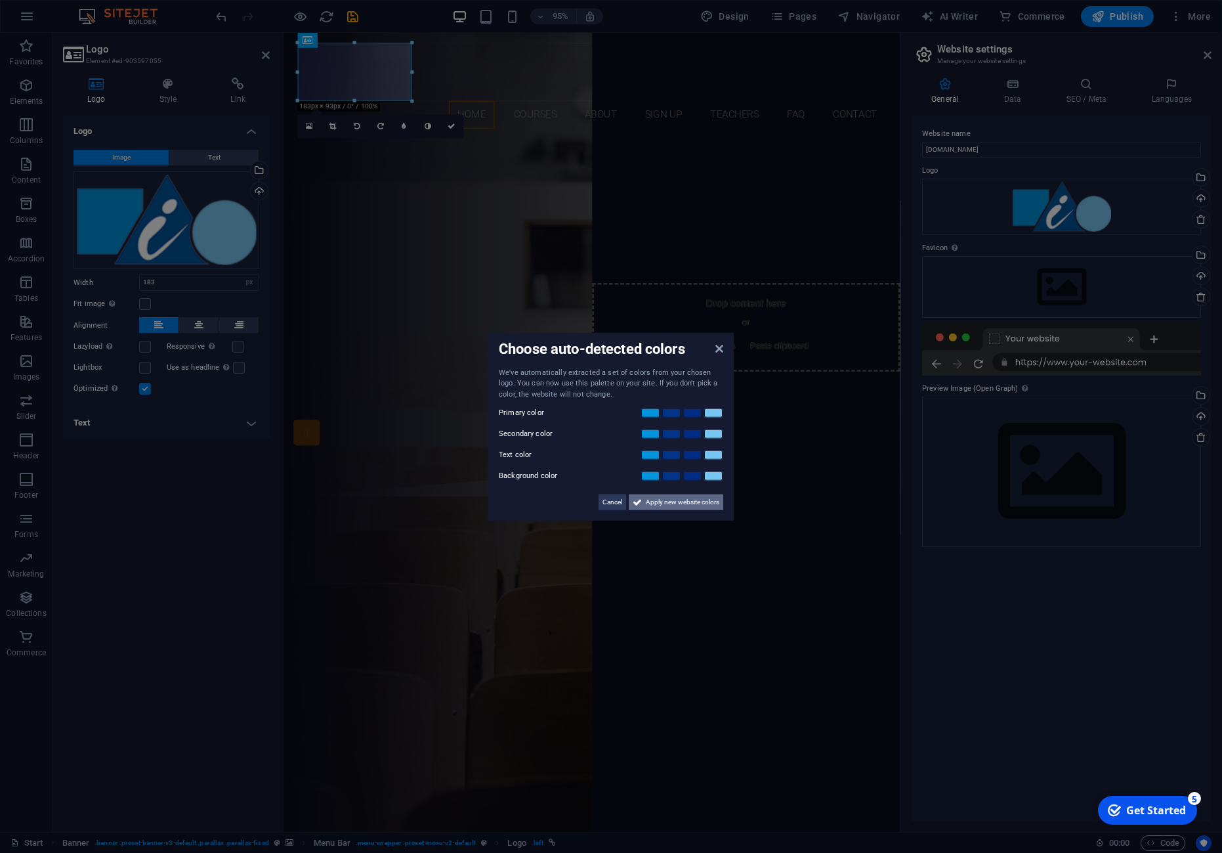
click at [666, 507] on span "Apply new website colors" at bounding box center [683, 502] width 74 height 16
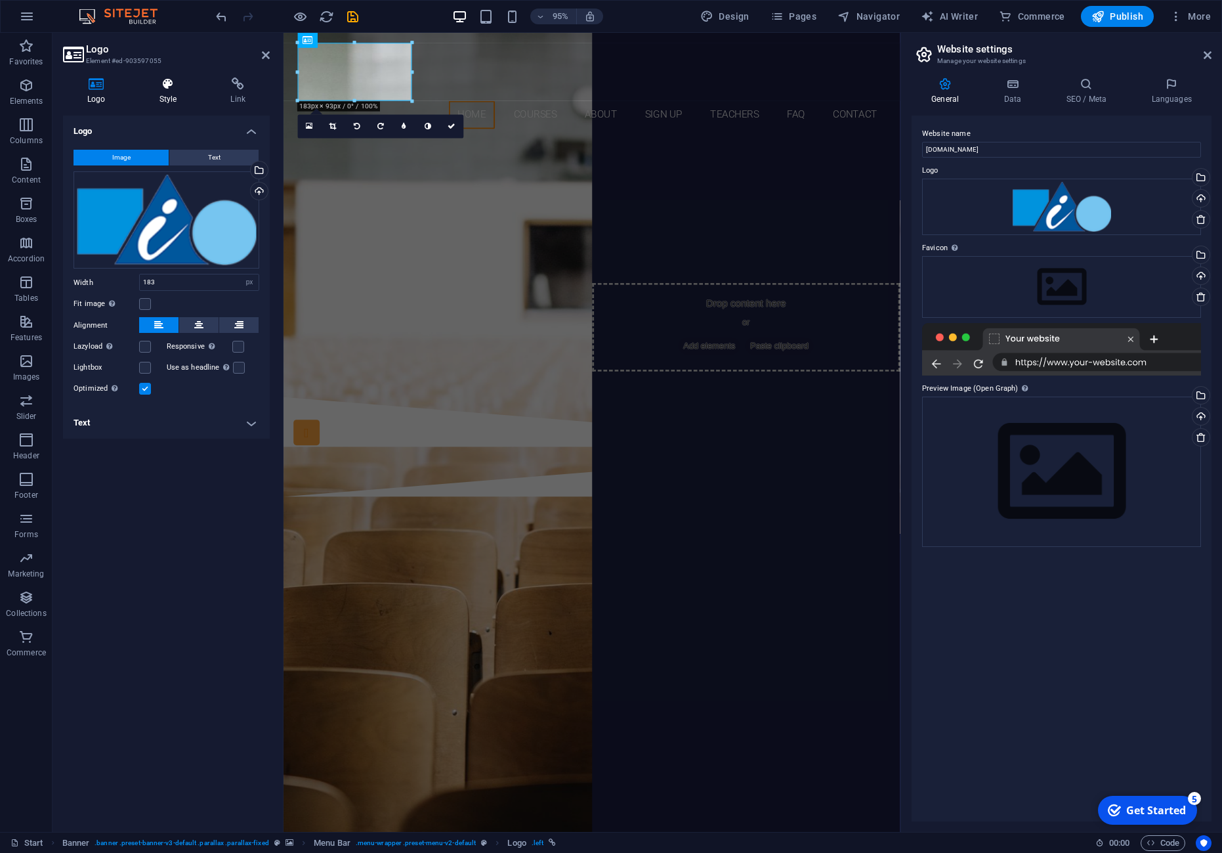
click at [164, 99] on h4 "Style" at bounding box center [171, 91] width 72 height 28
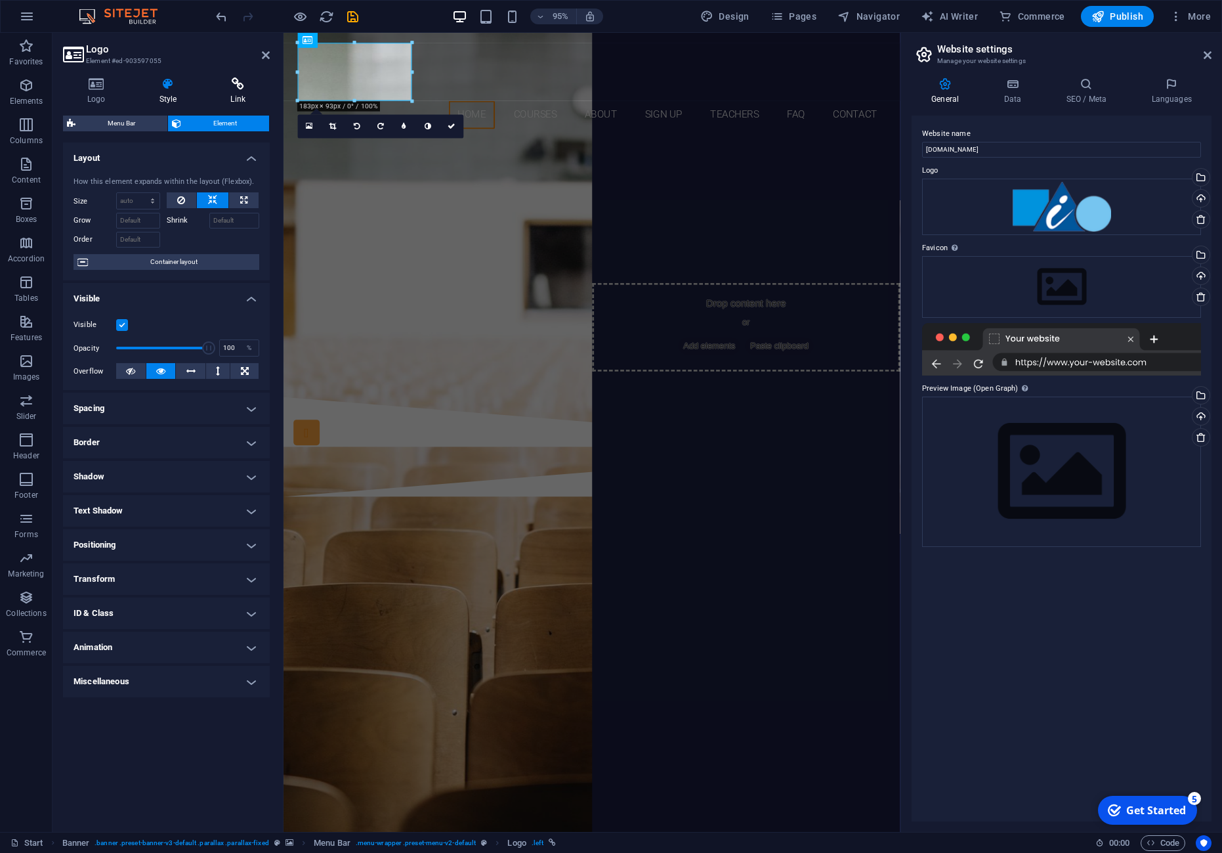
click at [244, 93] on h4 "Link" at bounding box center [238, 91] width 64 height 28
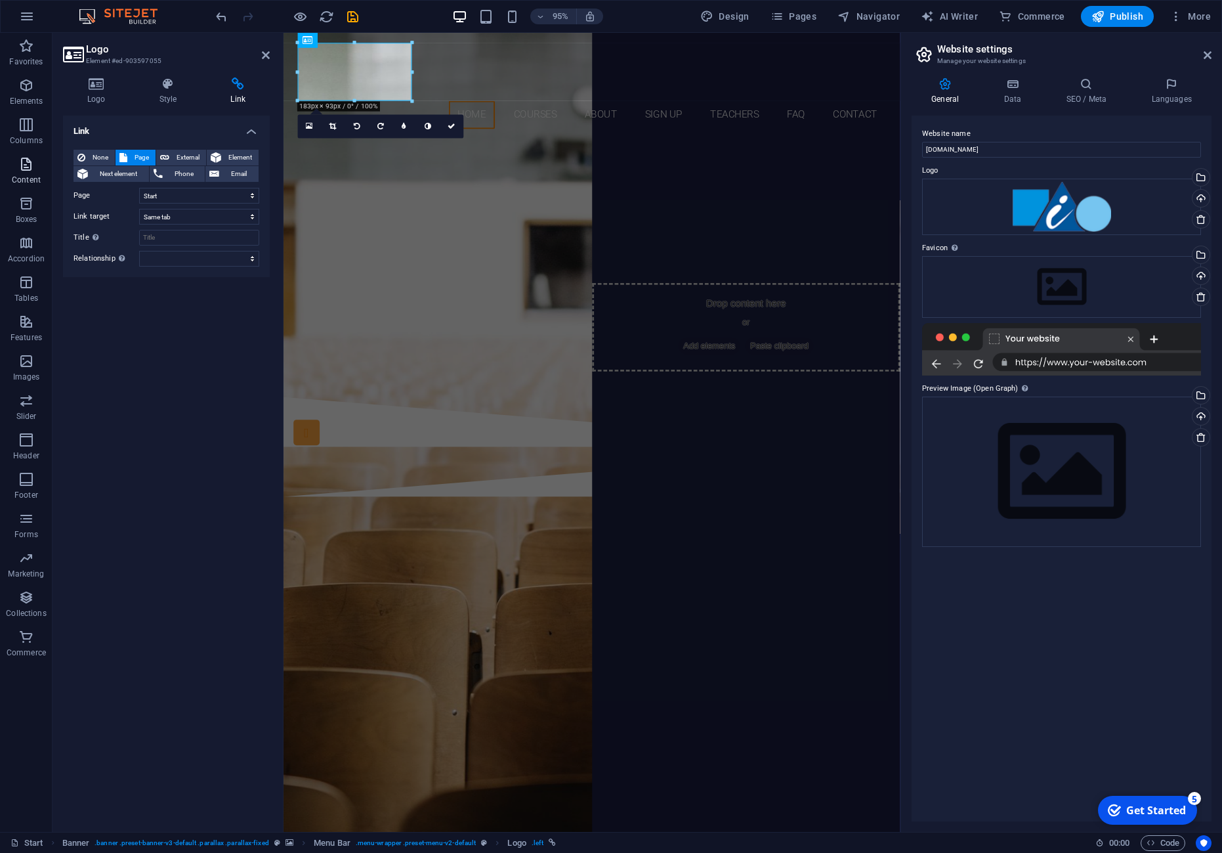
click at [26, 176] on p "Content" at bounding box center [26, 180] width 29 height 11
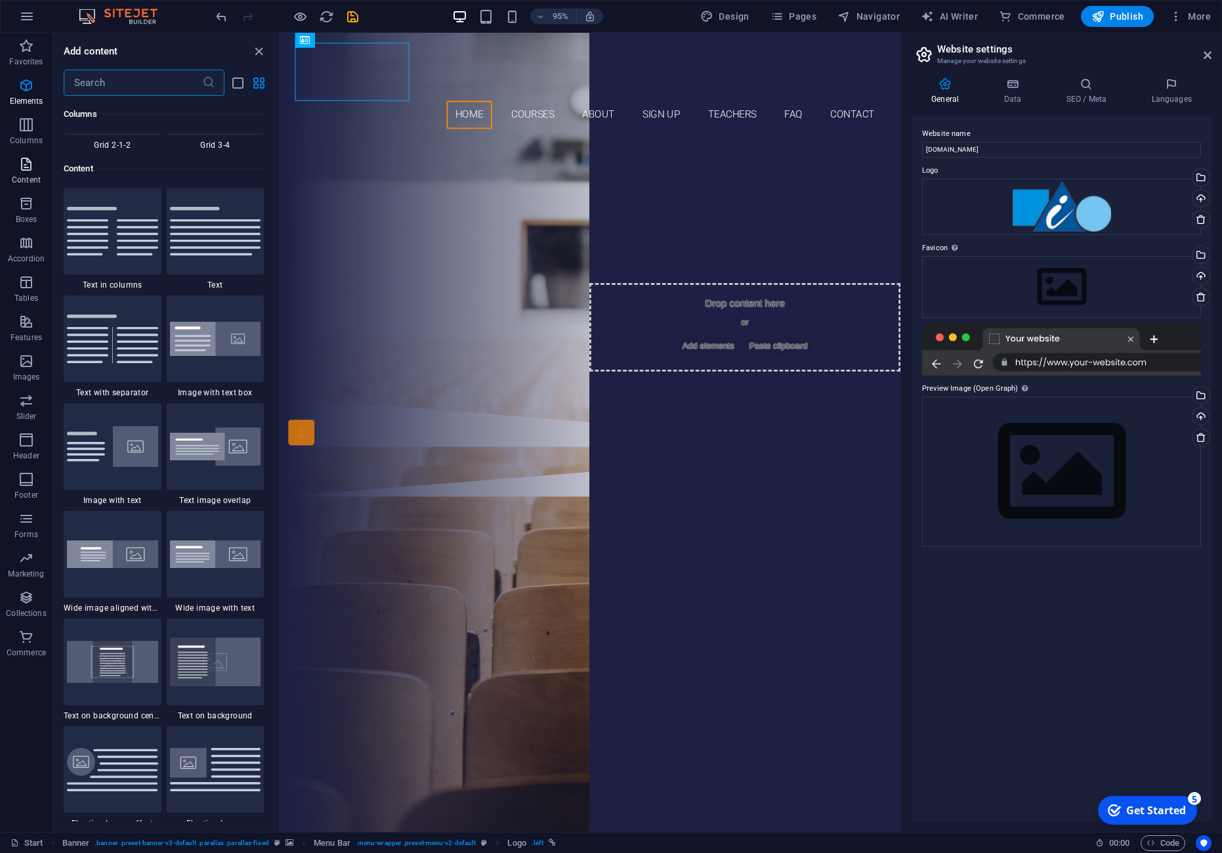
scroll to position [2297, 0]
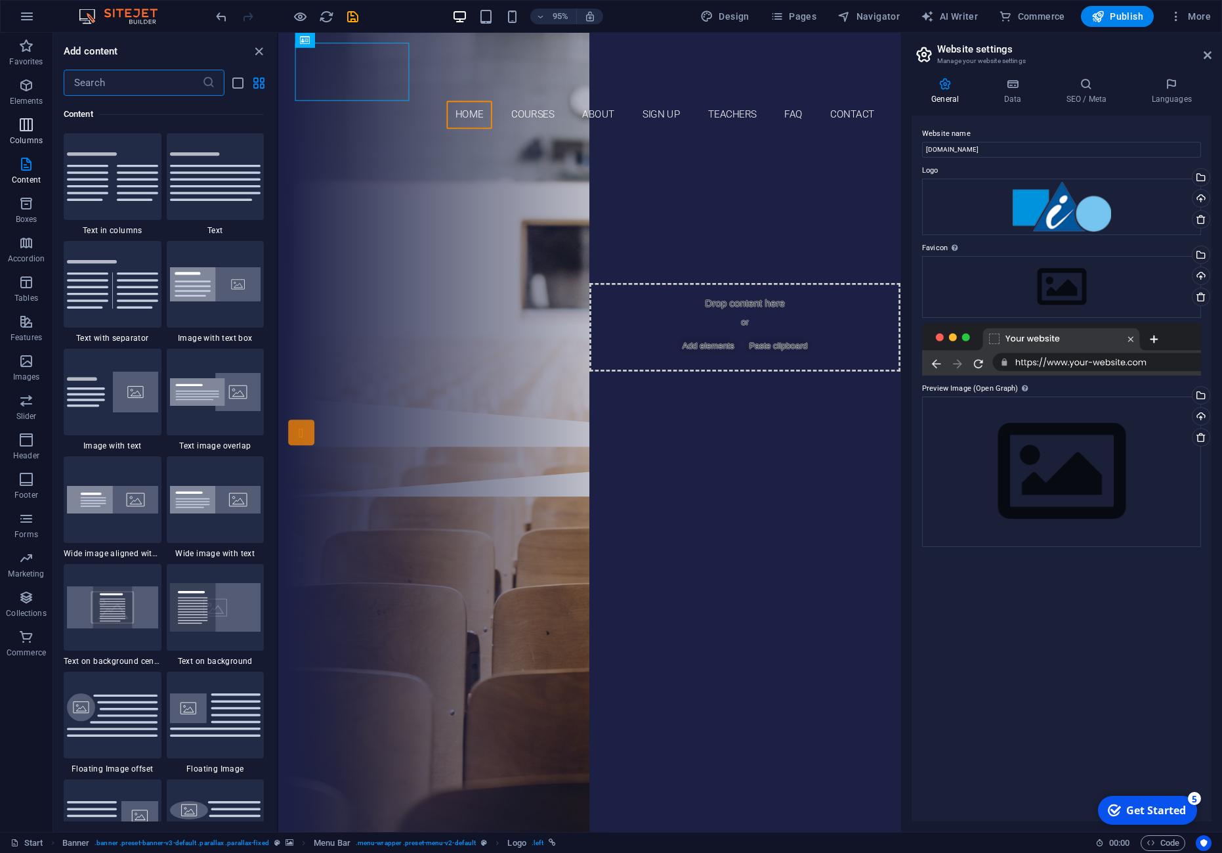
click at [30, 137] on p "Columns" at bounding box center [26, 140] width 33 height 11
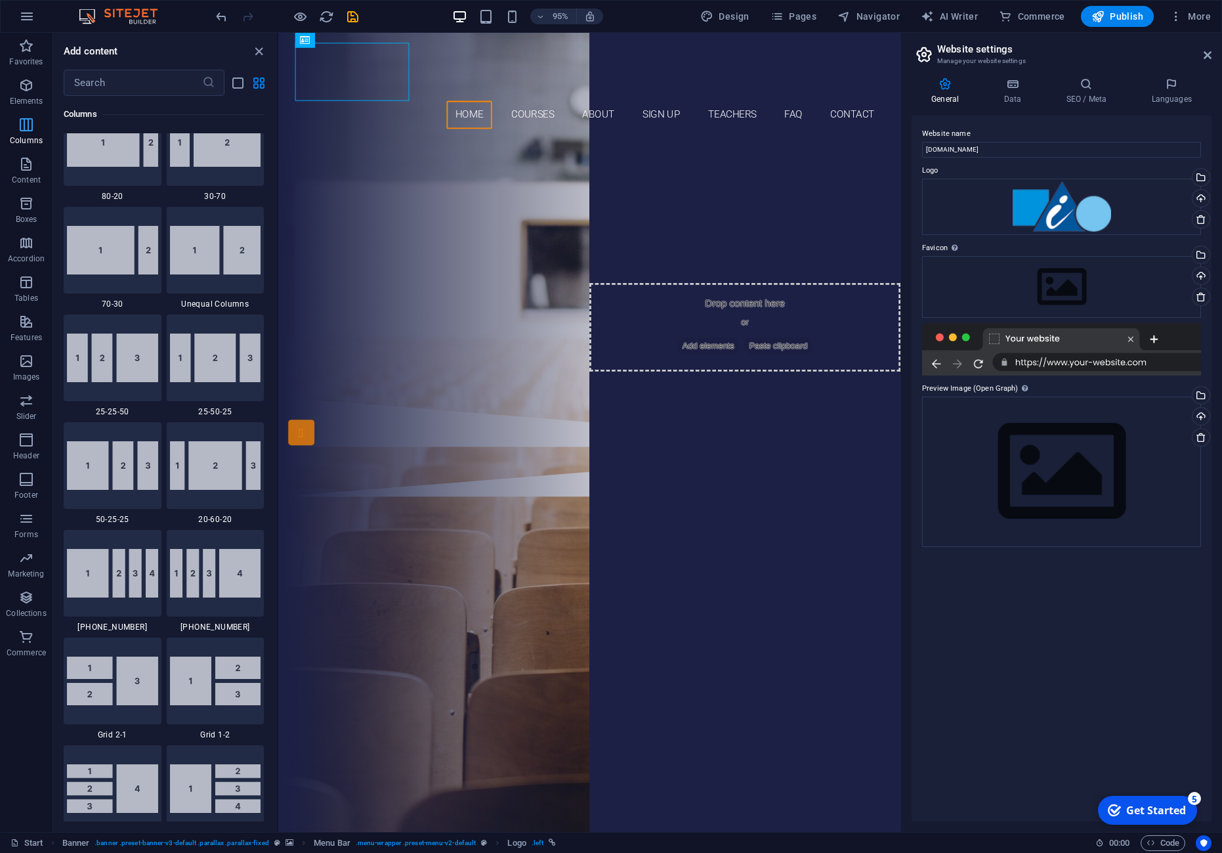
scroll to position [650, 0]
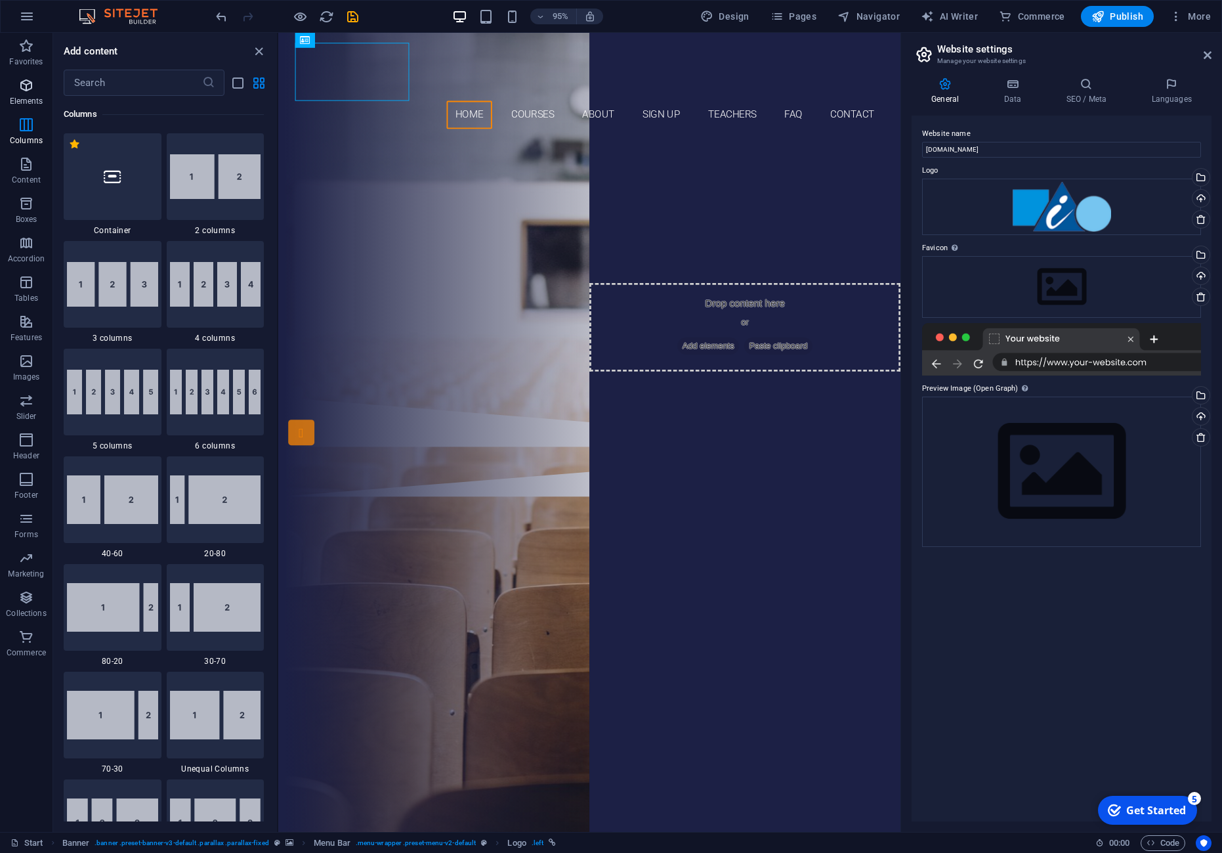
click at [35, 96] on p "Elements" at bounding box center [26, 101] width 33 height 11
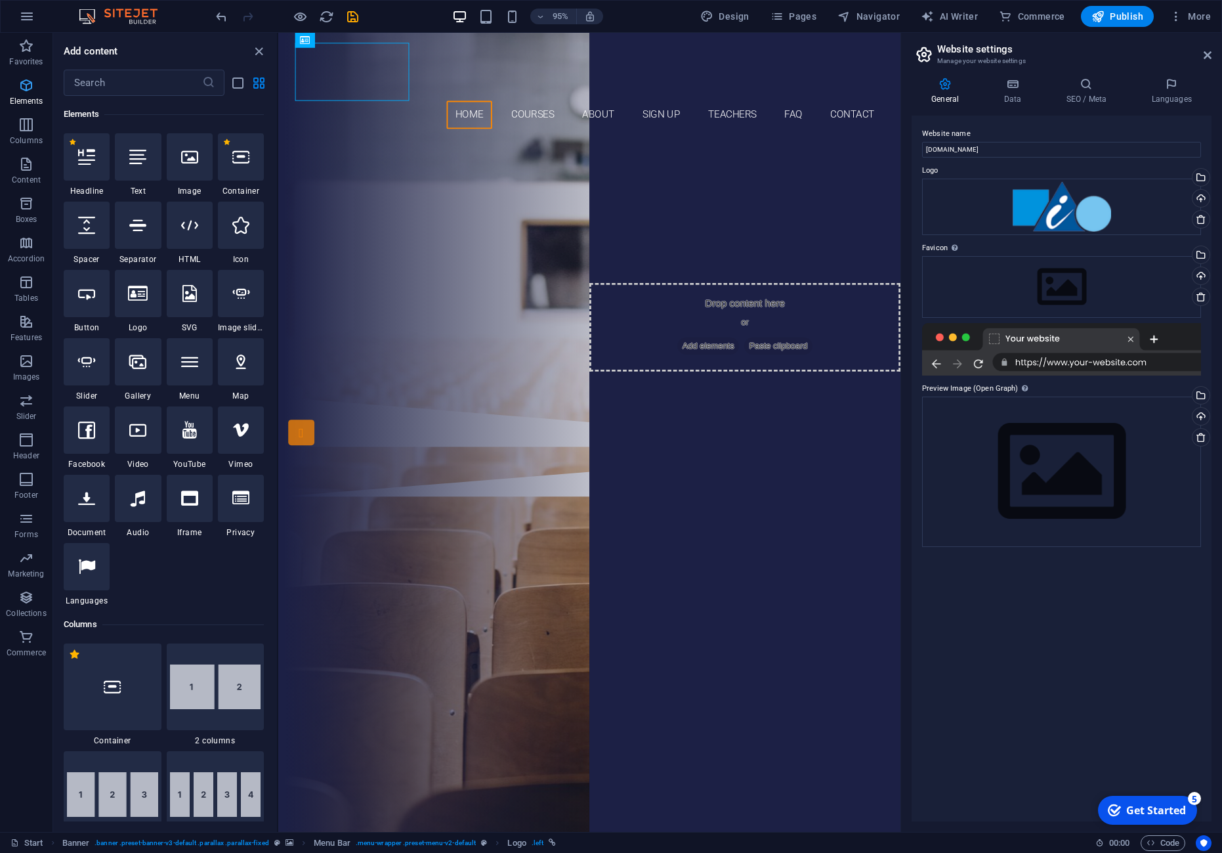
scroll to position [140, 0]
click at [34, 68] on span "Favorites" at bounding box center [26, 54] width 53 height 32
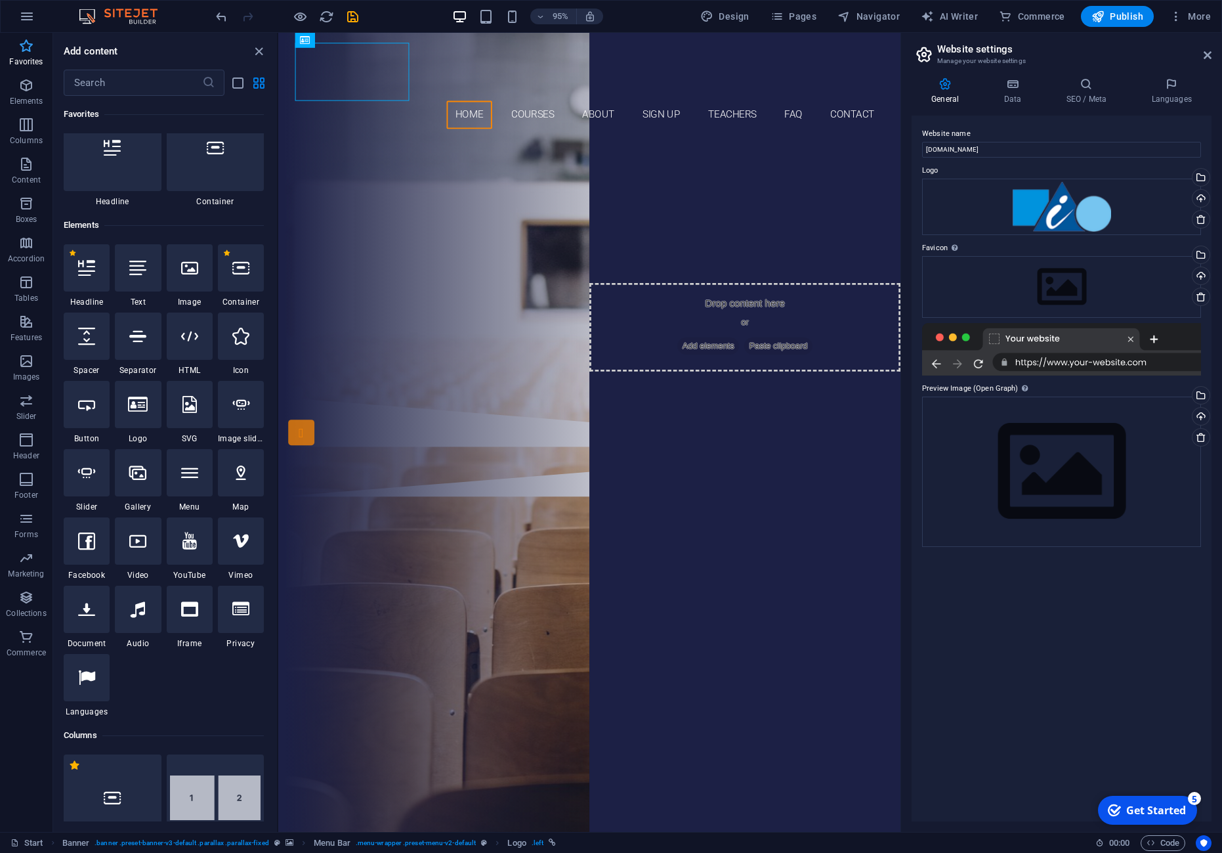
scroll to position [0, 0]
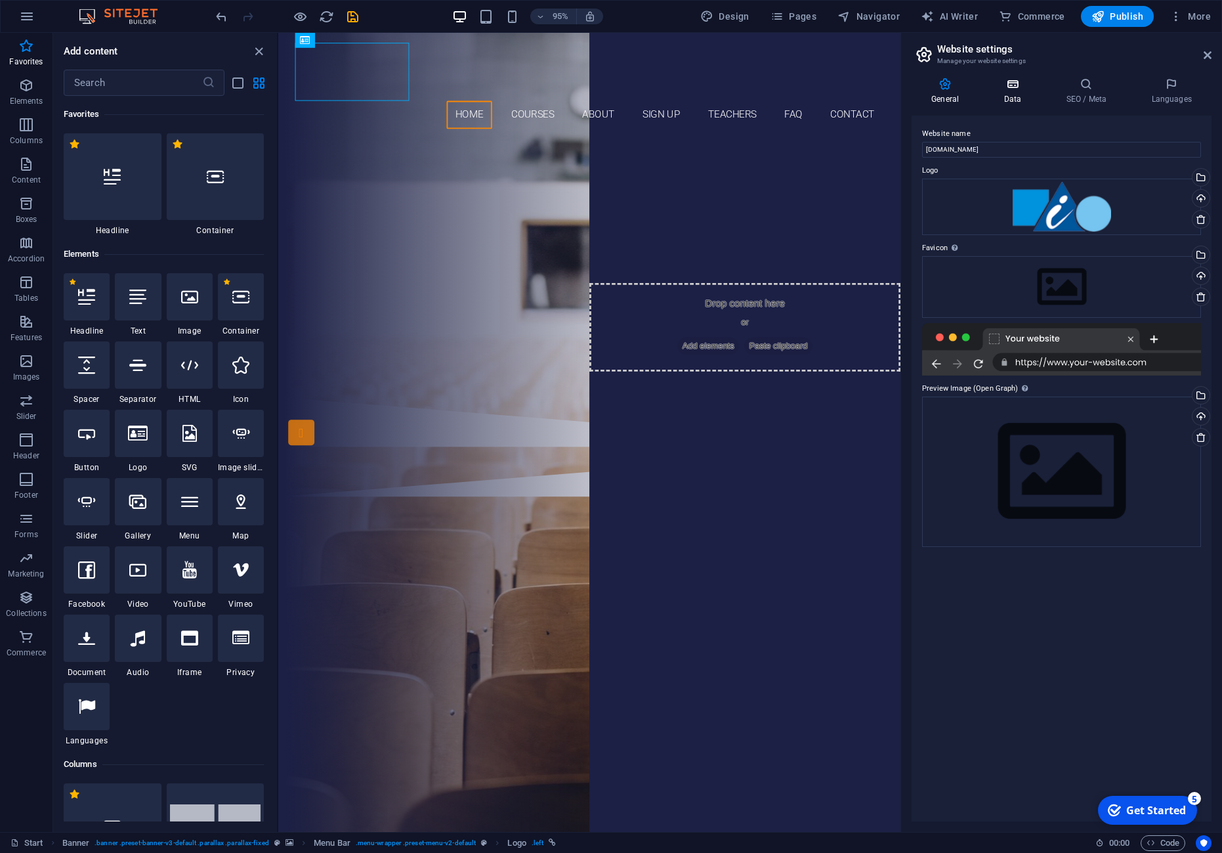
click at [1019, 95] on h4 "Data" at bounding box center [1015, 91] width 62 height 28
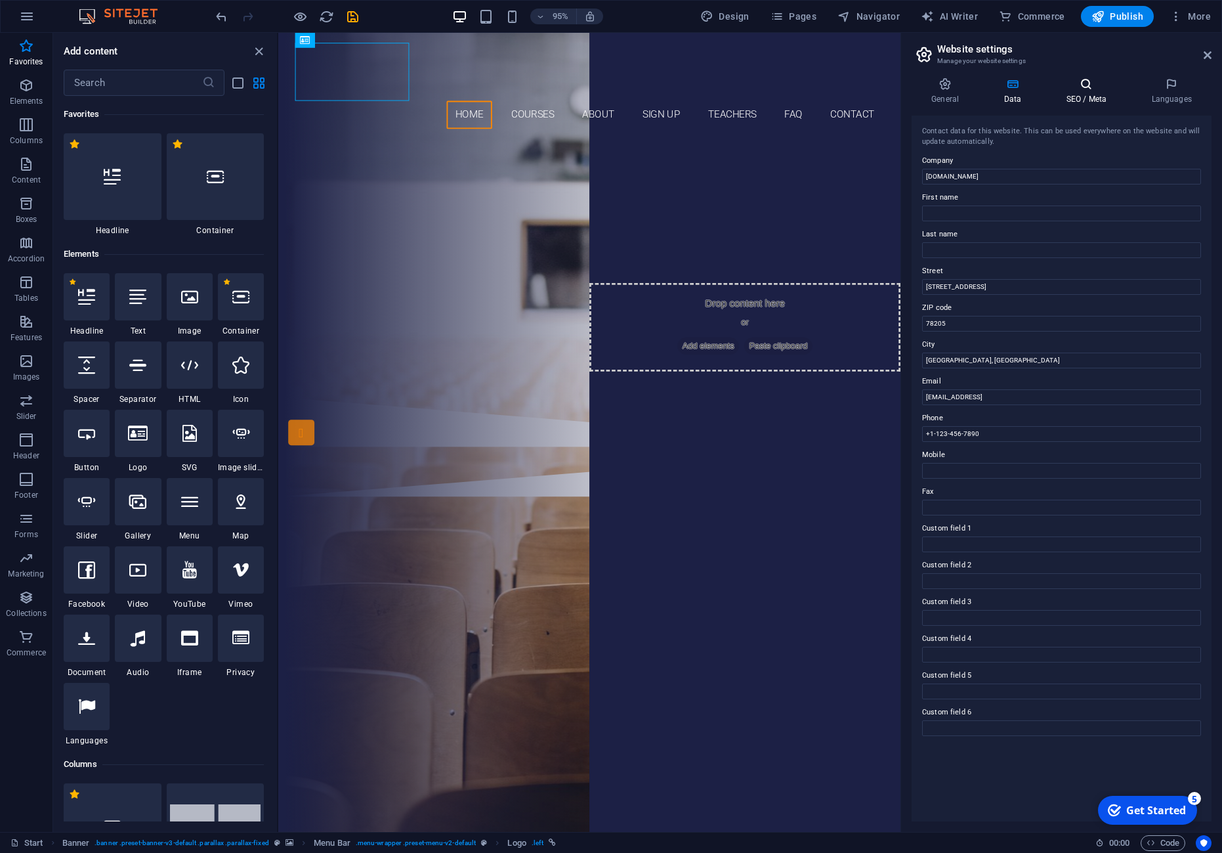
click at [1048, 99] on h4 "SEO / Meta" at bounding box center [1088, 91] width 85 height 28
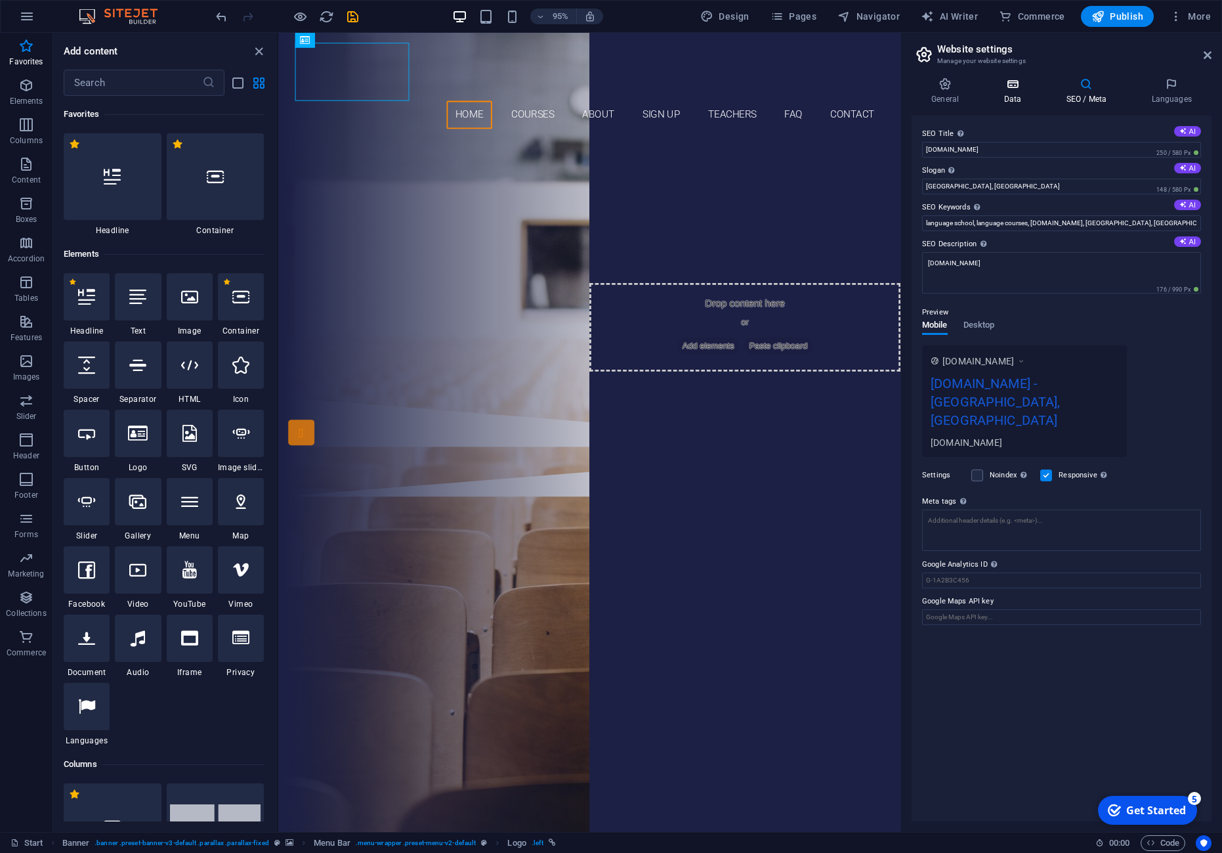
click at [1021, 98] on h4 "Data" at bounding box center [1015, 91] width 62 height 28
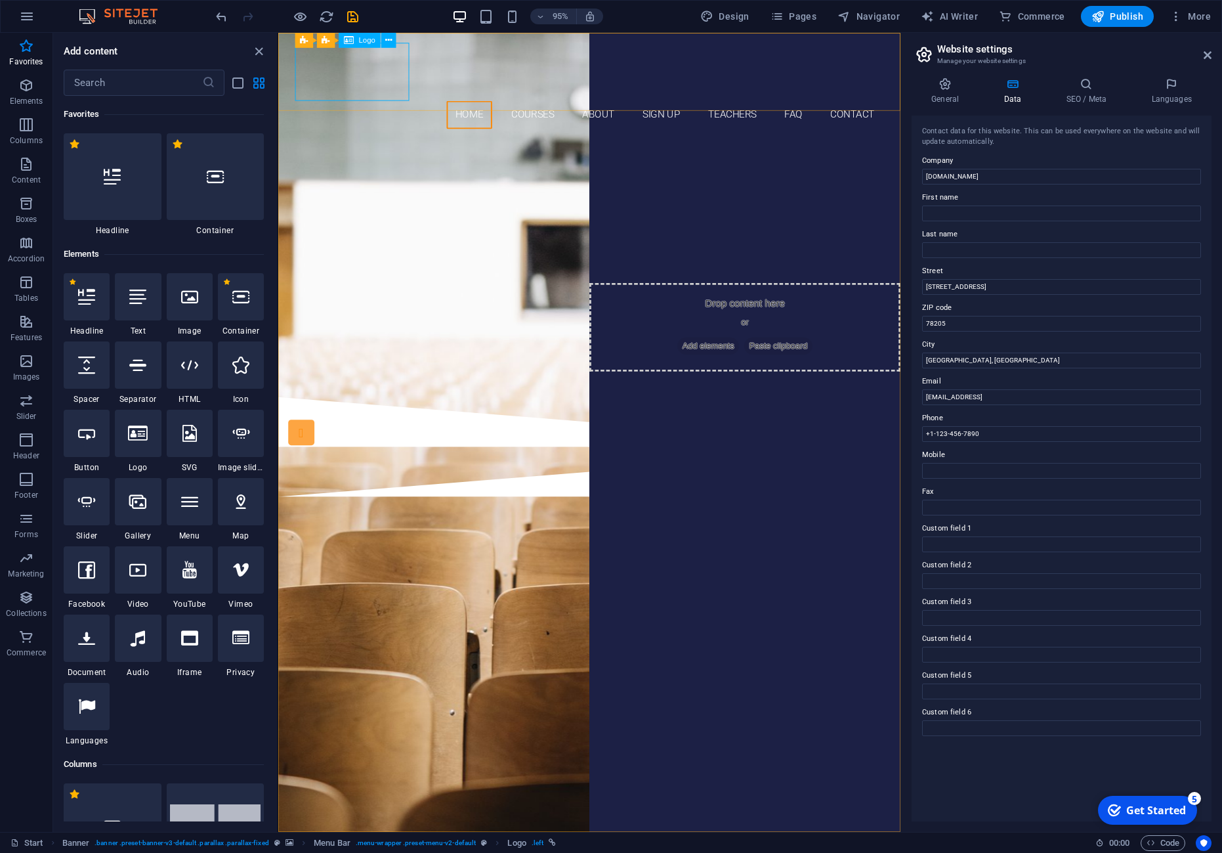
click at [362, 43] on span "Logo" at bounding box center [367, 40] width 16 height 7
select select
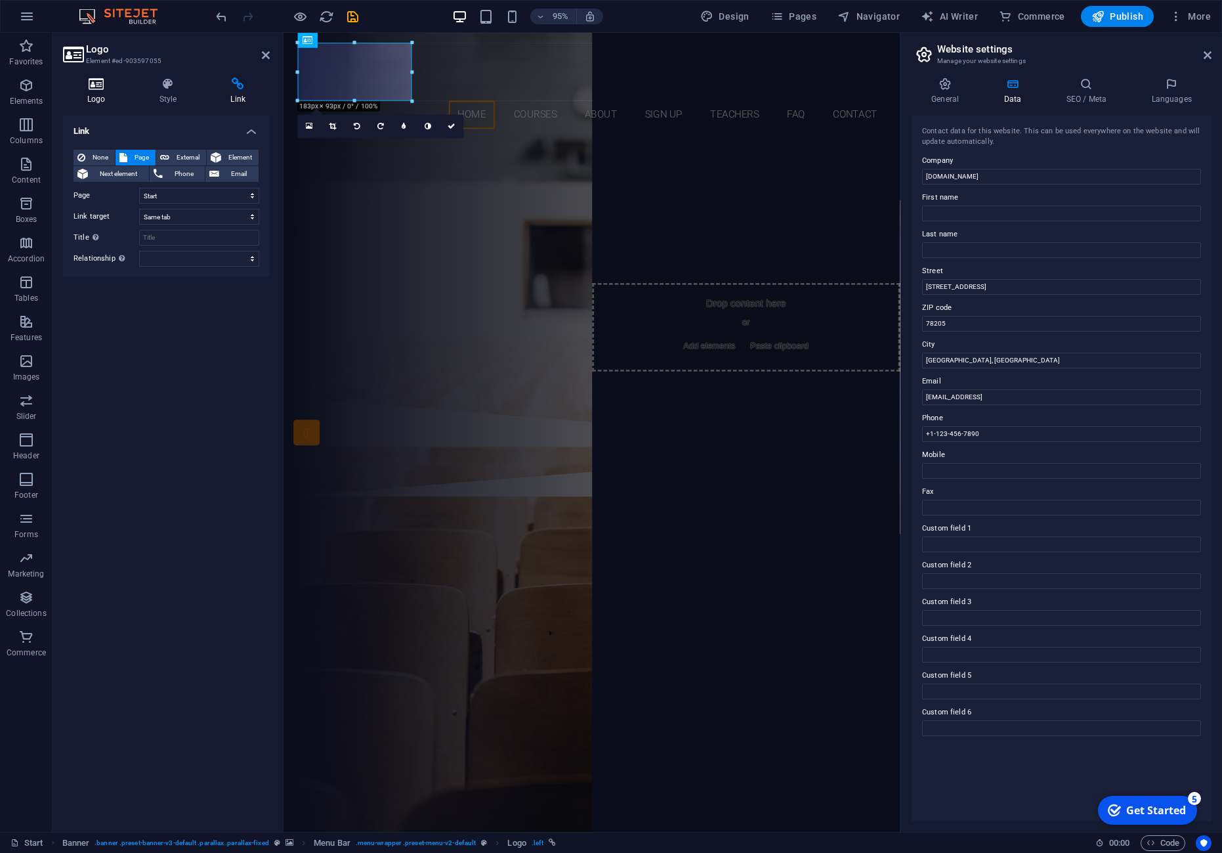
click at [117, 86] on icon at bounding box center [96, 83] width 67 height 13
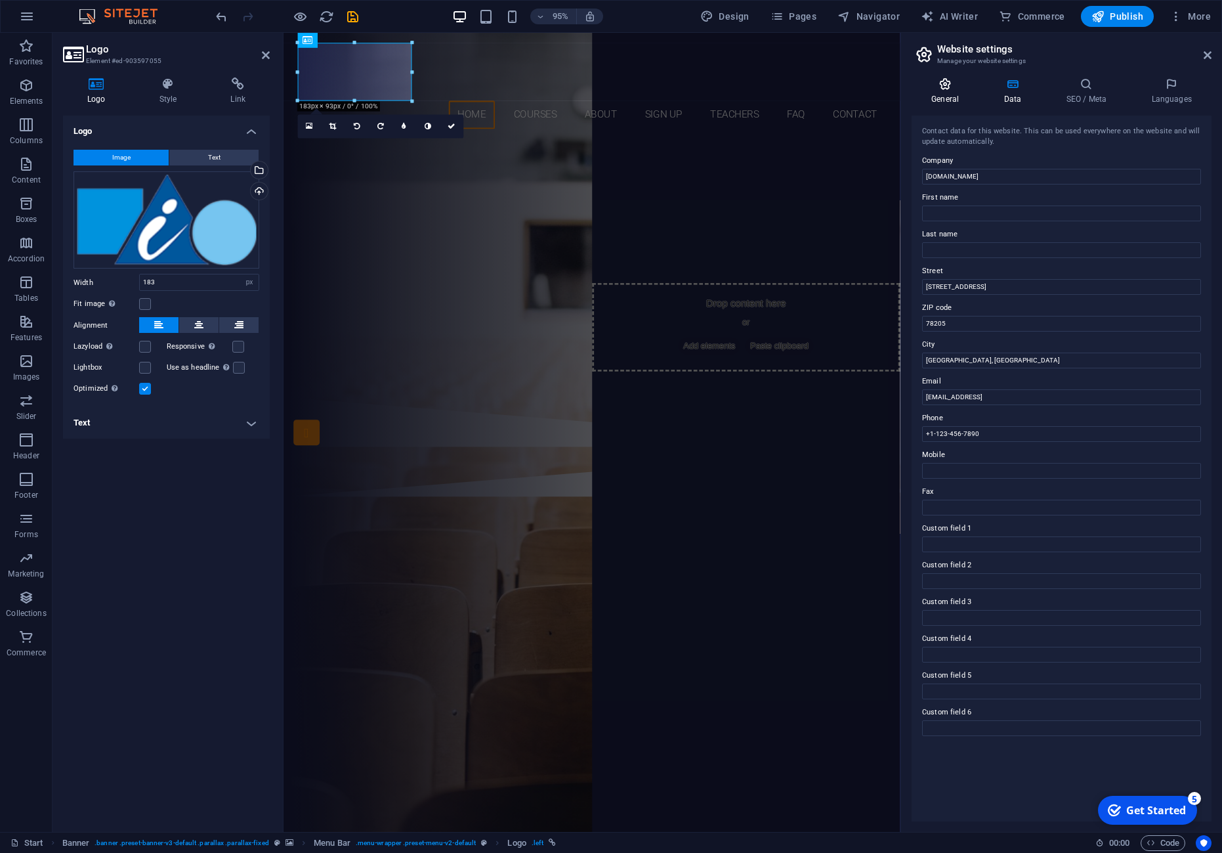
click at [945, 92] on h4 "General" at bounding box center [948, 91] width 72 height 28
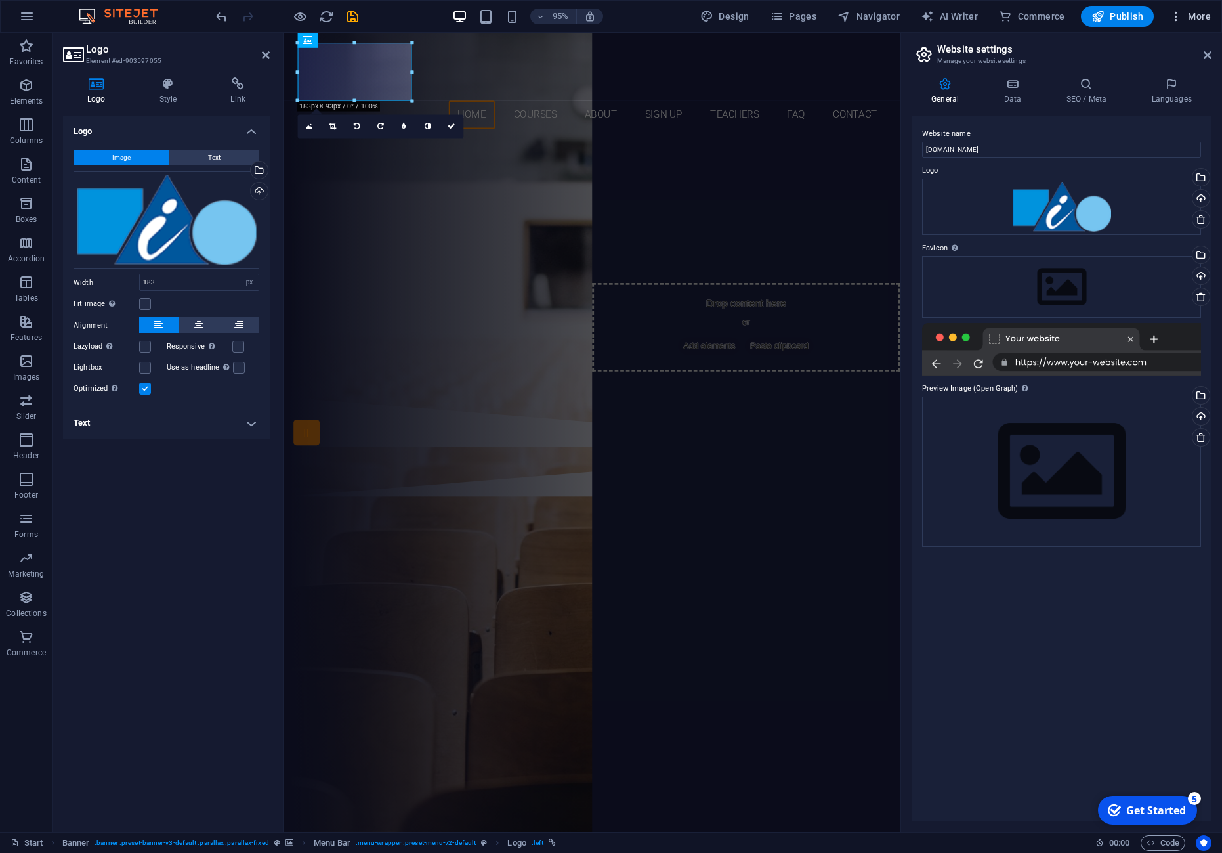
click at [1183, 20] on icon "button" at bounding box center [1176, 16] width 13 height 13
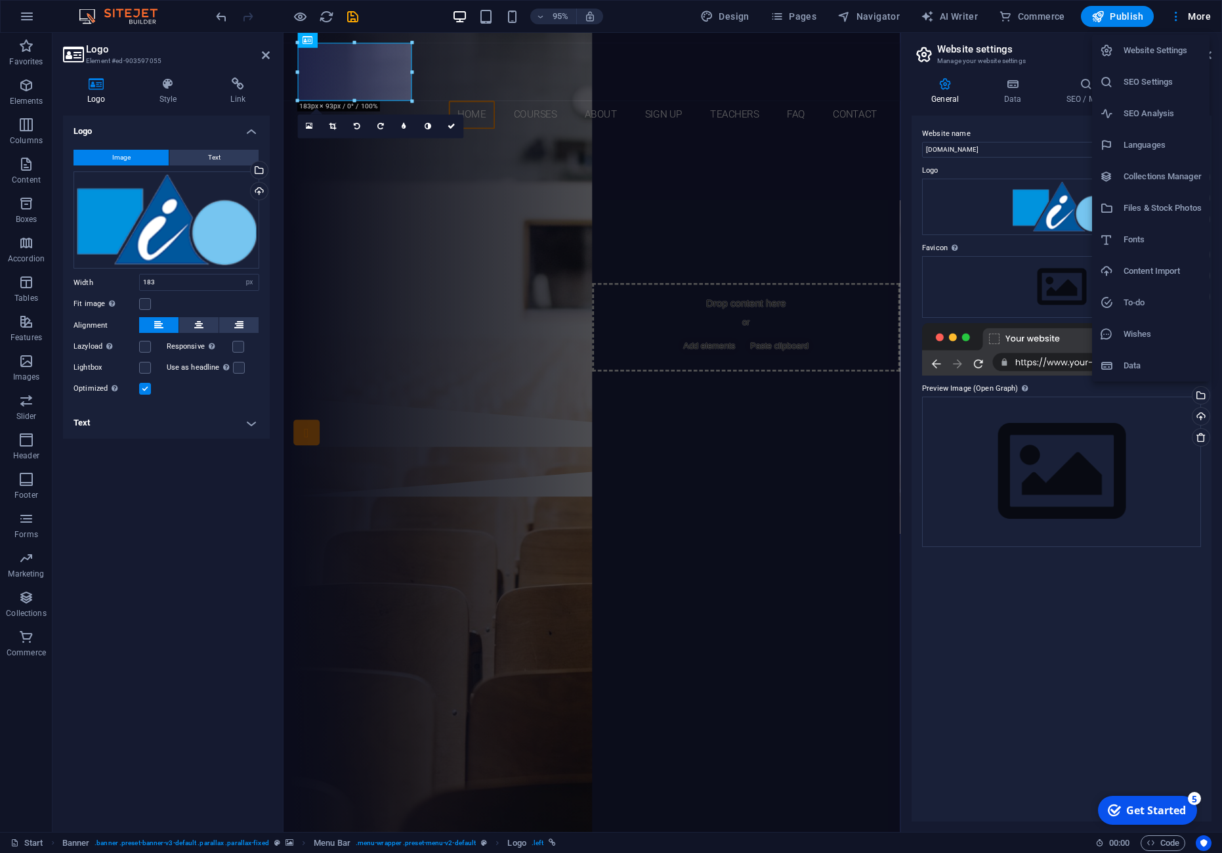
click at [1112, 275] on icon at bounding box center [1106, 271] width 13 height 13
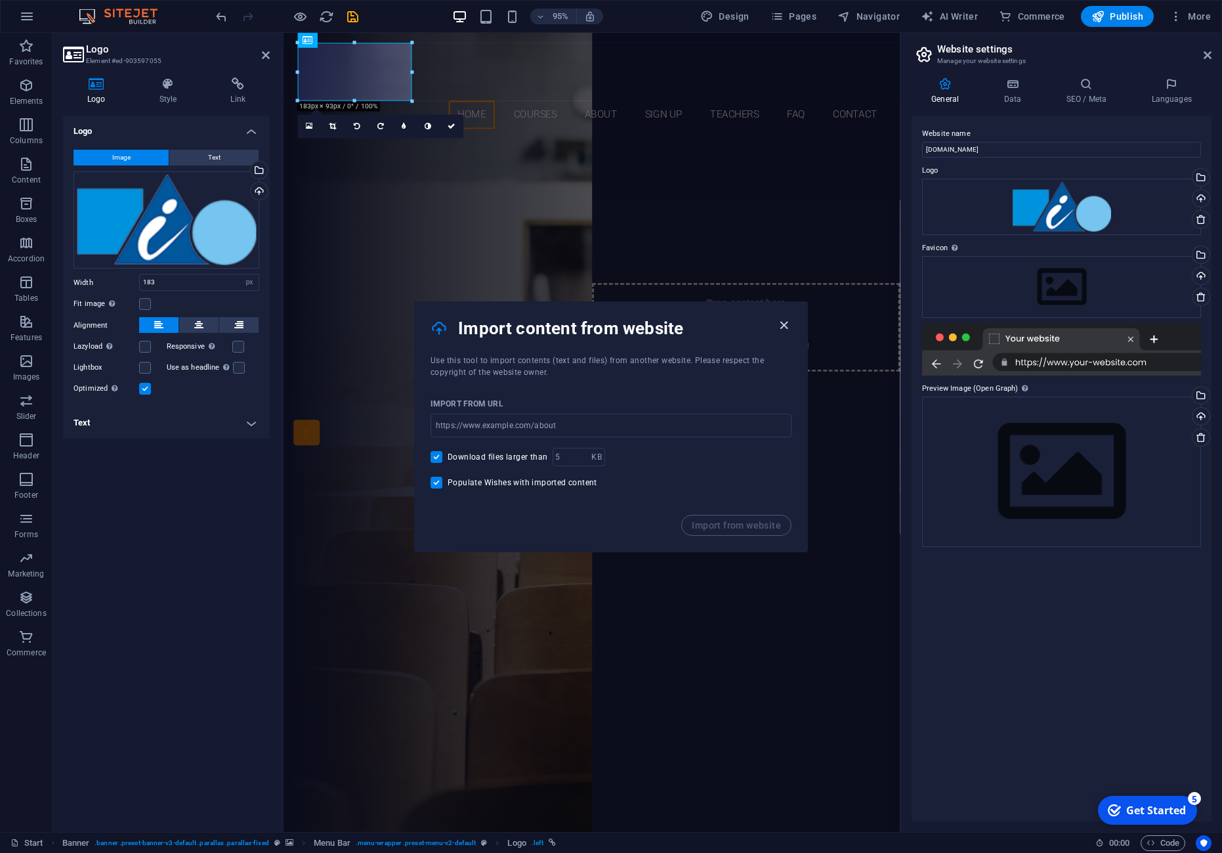
click at [785, 328] on icon "button" at bounding box center [783, 325] width 15 height 15
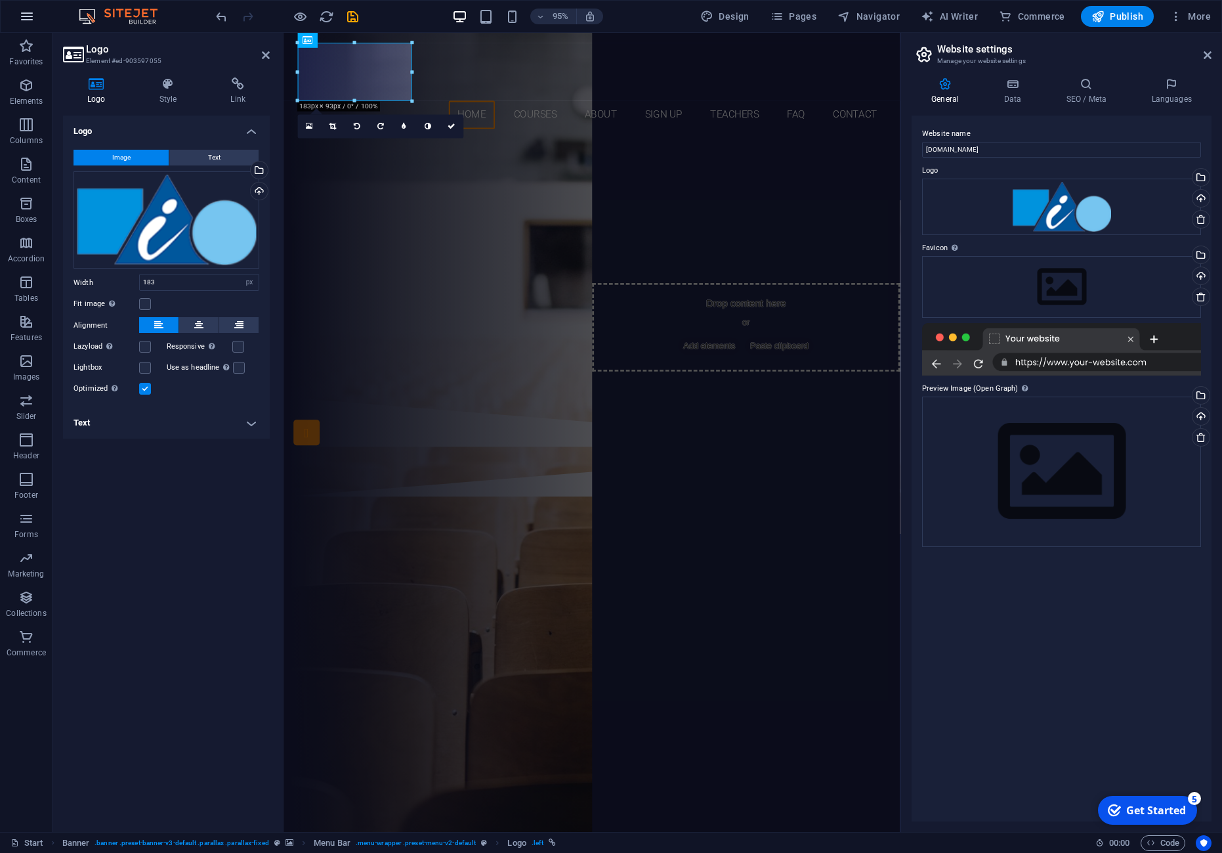
click at [20, 15] on icon "button" at bounding box center [27, 17] width 16 height 16
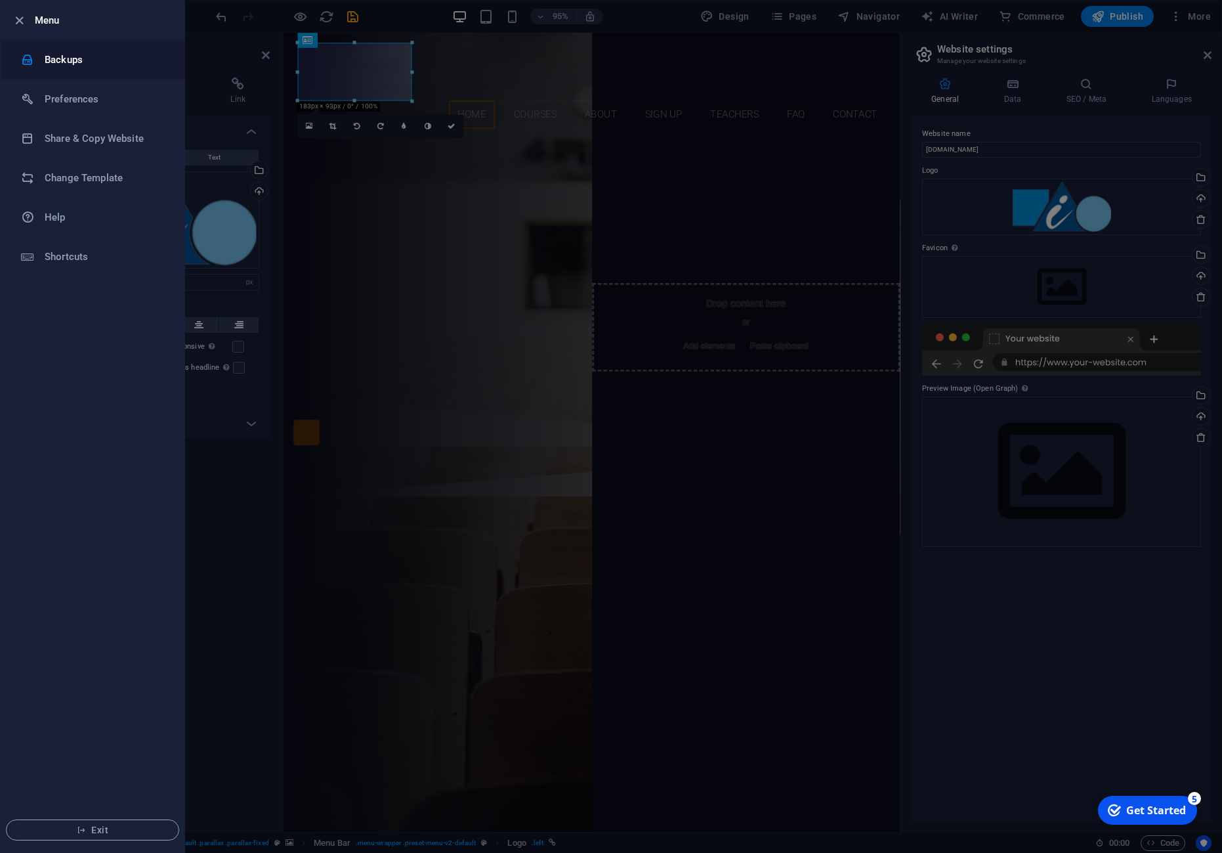
click at [67, 64] on h6 "Backups" at bounding box center [105, 60] width 121 height 16
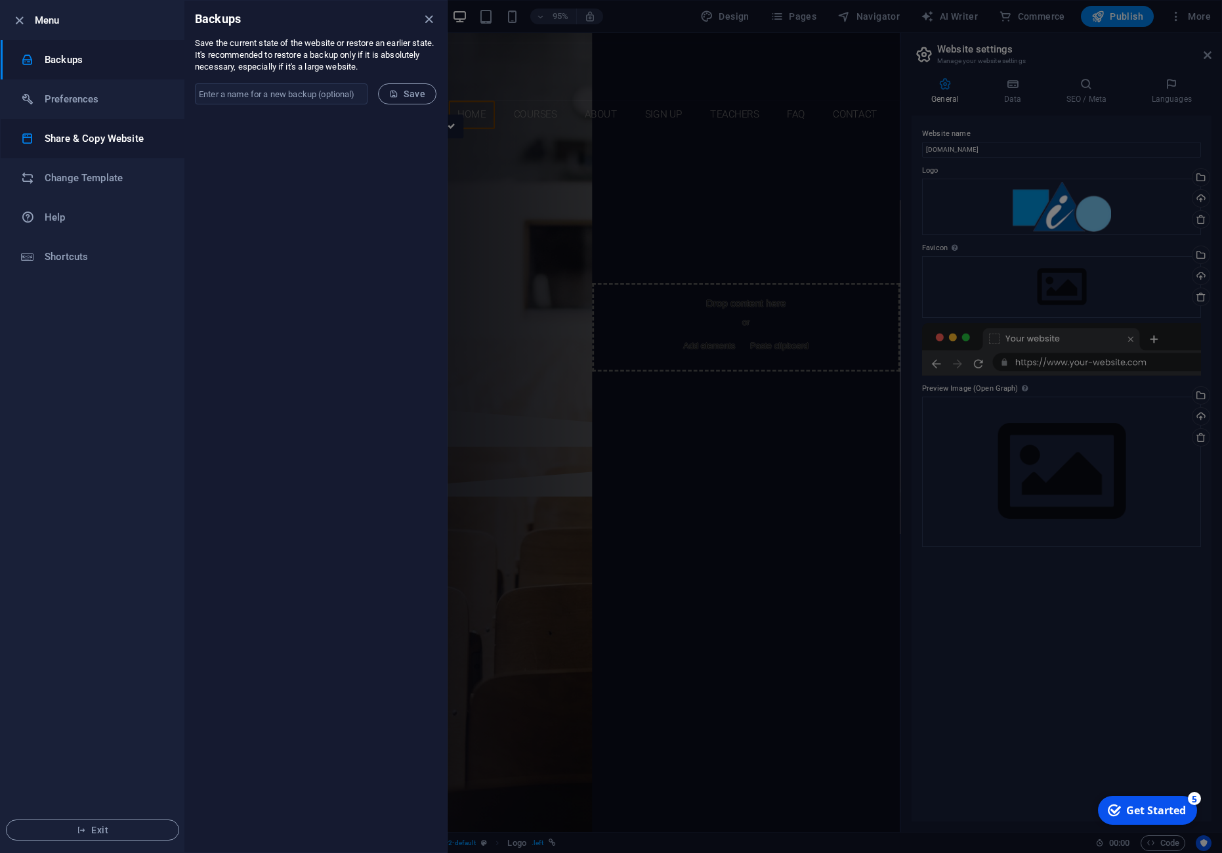
click at [96, 142] on h6 "Share & Copy Website" at bounding box center [105, 139] width 121 height 16
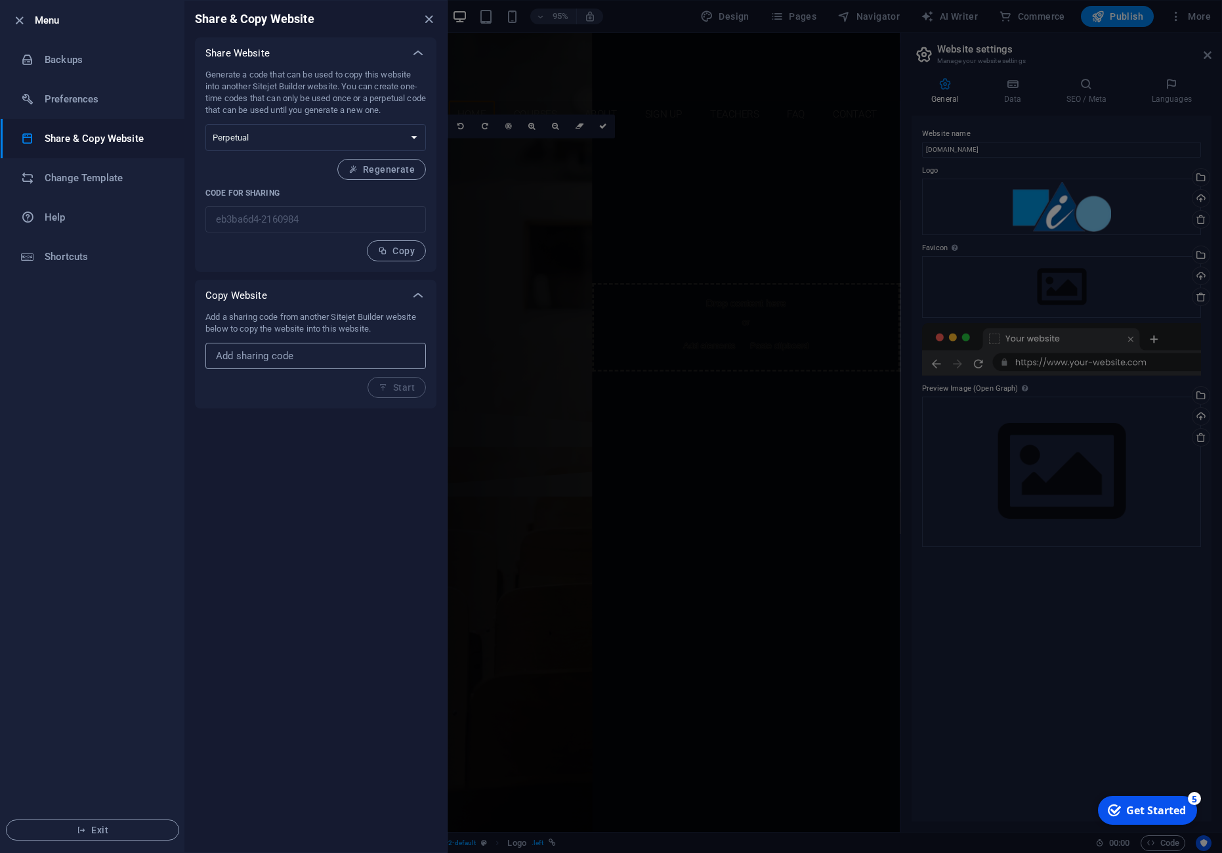
click at [285, 360] on input "text" at bounding box center [315, 356] width 221 height 26
paste input "4bc2735d-2156701"
type input "4bc2735d-2156701"
click at [402, 387] on span "Start" at bounding box center [397, 387] width 36 height 11
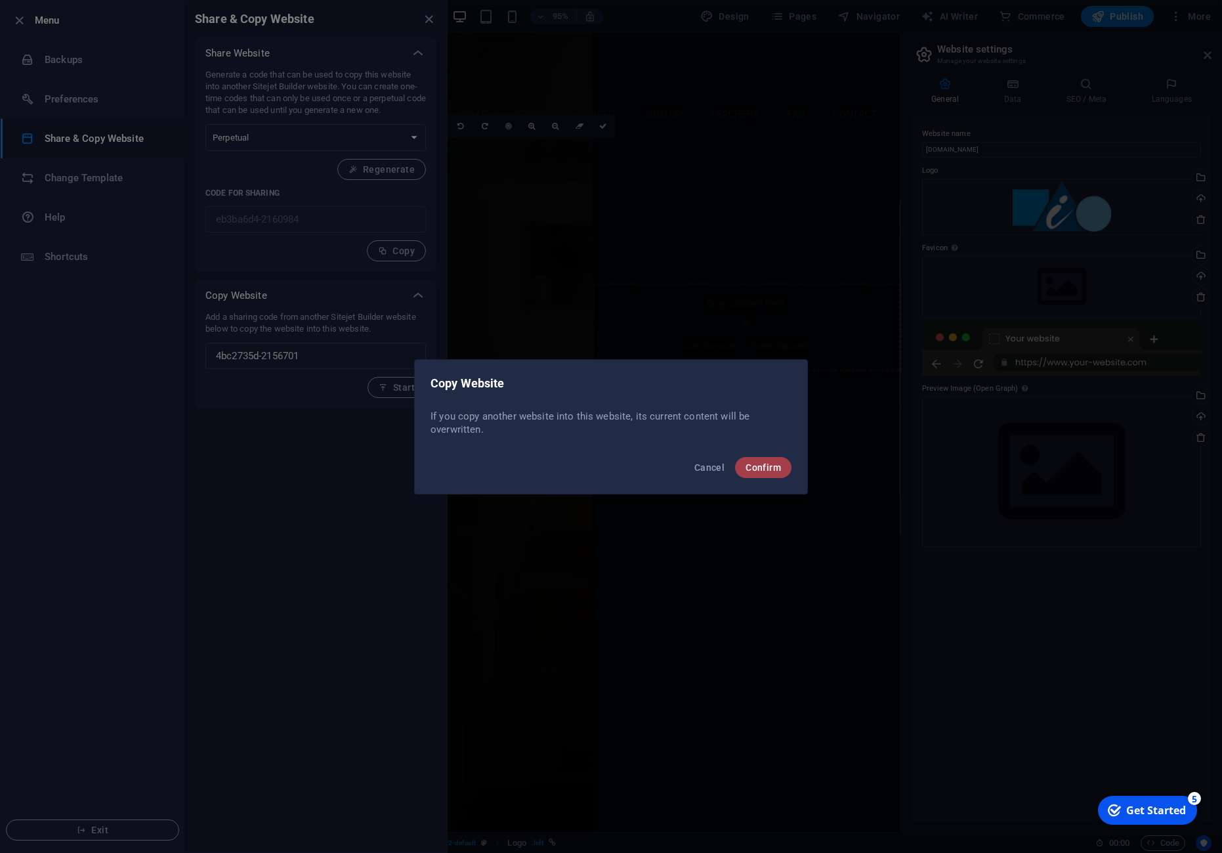
click at [760, 466] on span "Confirm" at bounding box center [763, 467] width 35 height 11
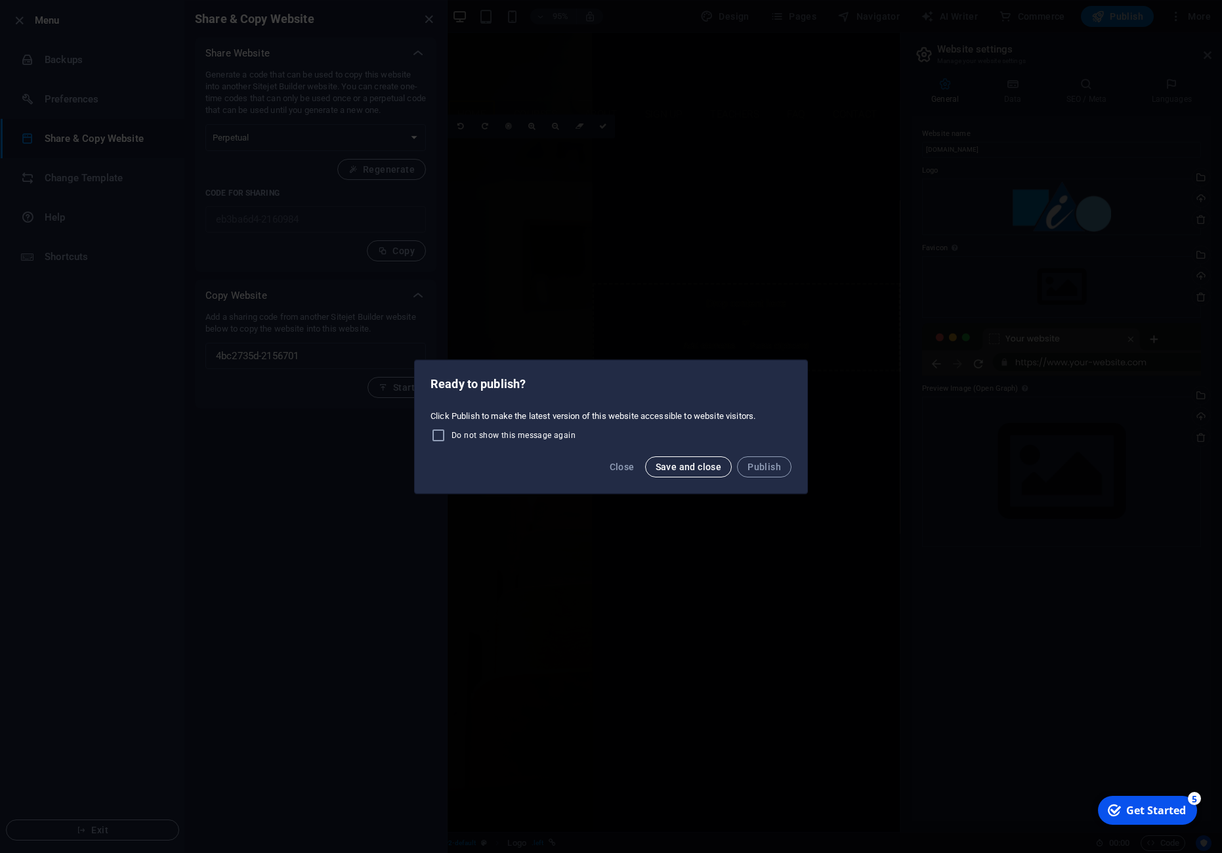
click at [691, 473] on button "Save and close" at bounding box center [688, 466] width 87 height 21
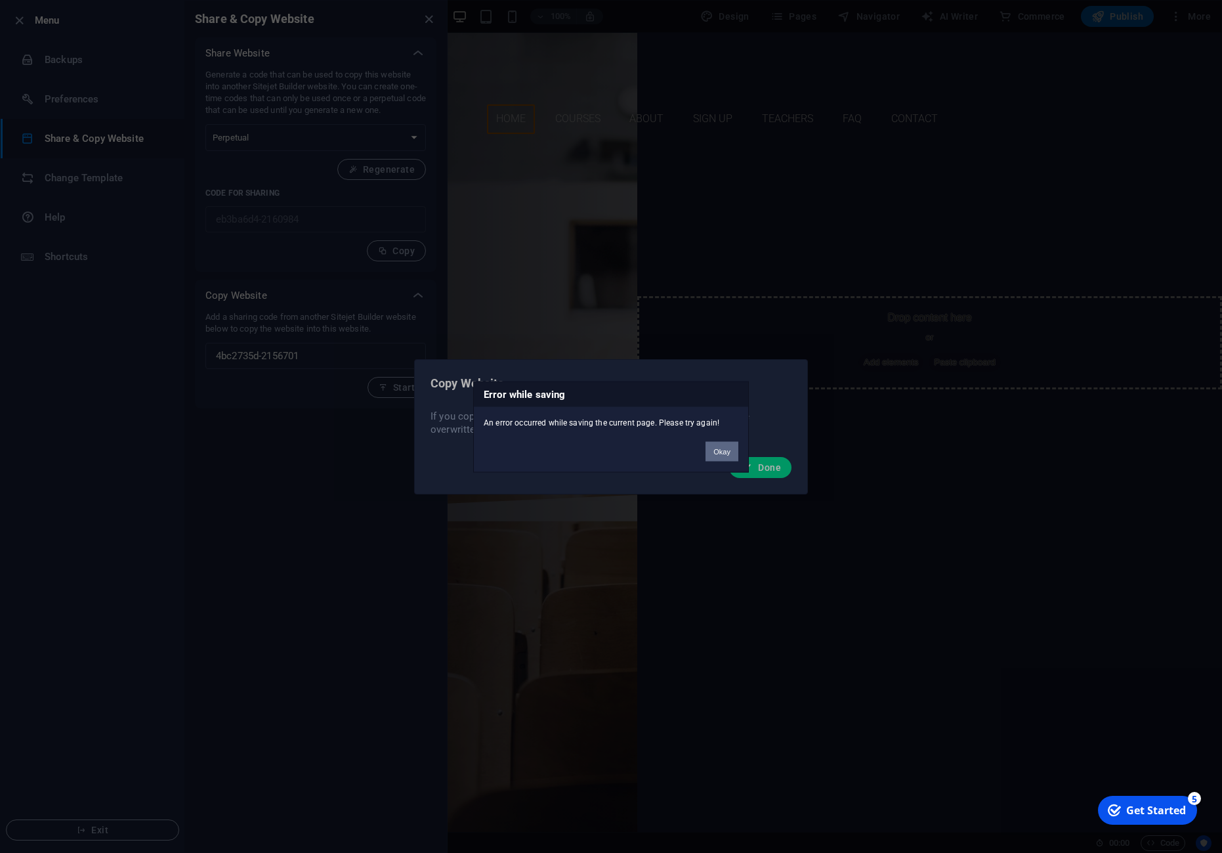
click at [716, 446] on button "Okay" at bounding box center [722, 451] width 33 height 20
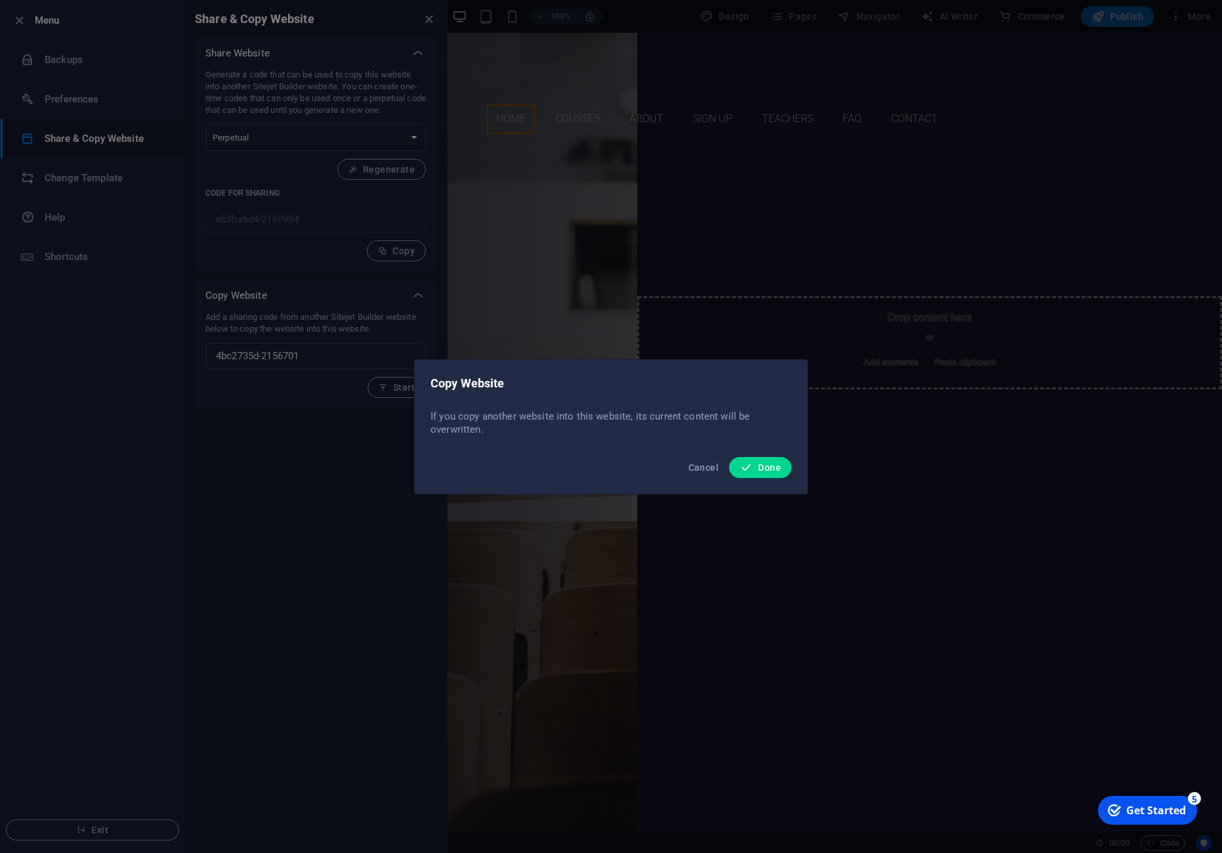
click at [759, 463] on span "Done" at bounding box center [760, 467] width 41 height 13
click at [752, 463] on icon "button" at bounding box center [746, 467] width 13 height 13
click at [759, 470] on span "Done" at bounding box center [760, 467] width 41 height 13
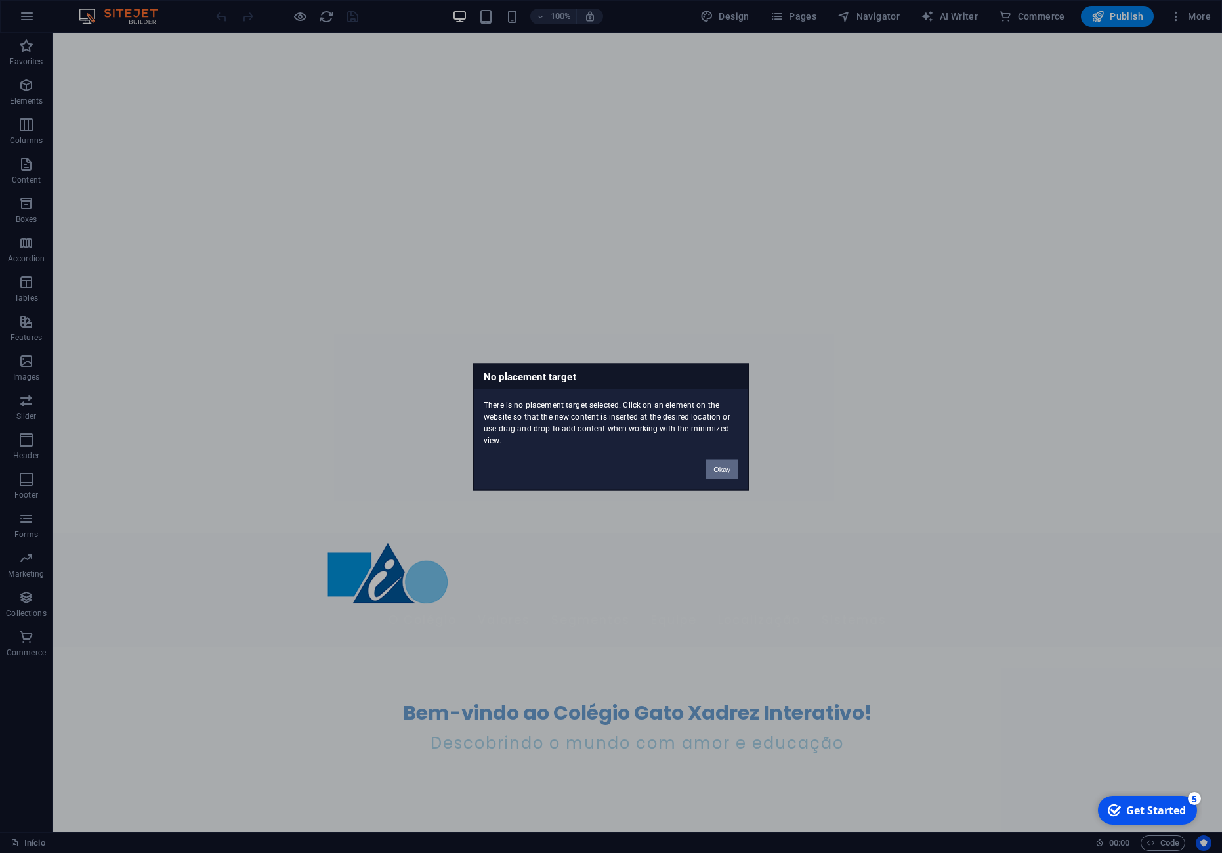
click at [720, 473] on button "Okay" at bounding box center [722, 469] width 33 height 20
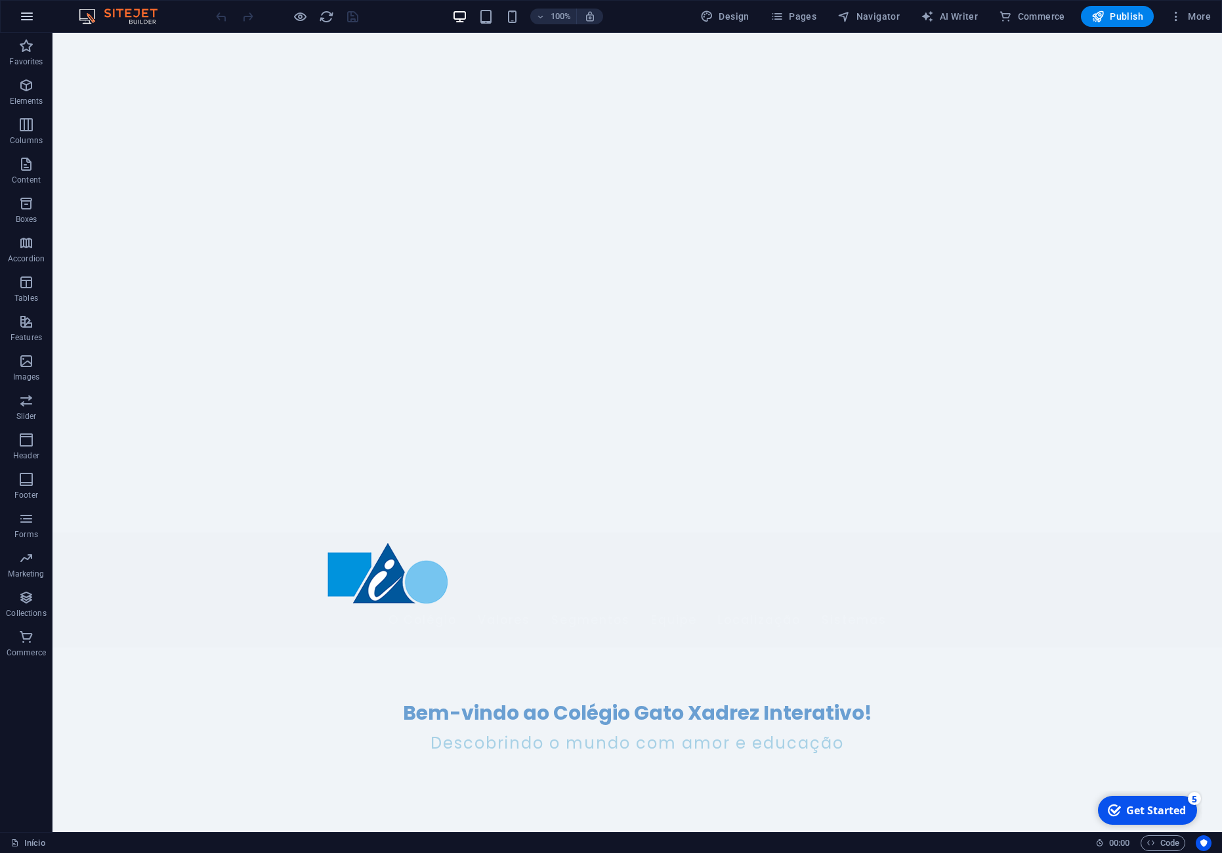
click at [37, 8] on button "button" at bounding box center [27, 17] width 32 height 32
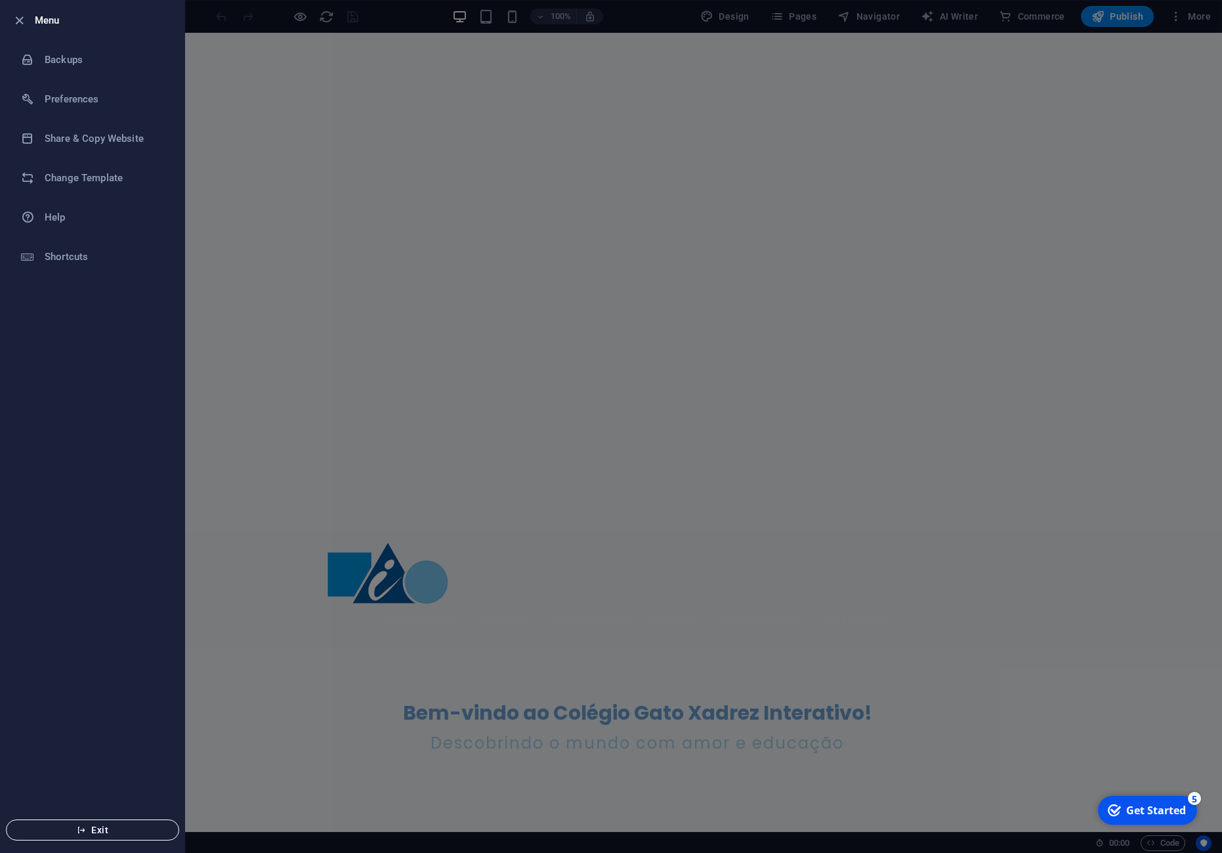
click at [87, 837] on button "Exit" at bounding box center [92, 829] width 173 height 21
